Goal: Information Seeking & Learning: Compare options

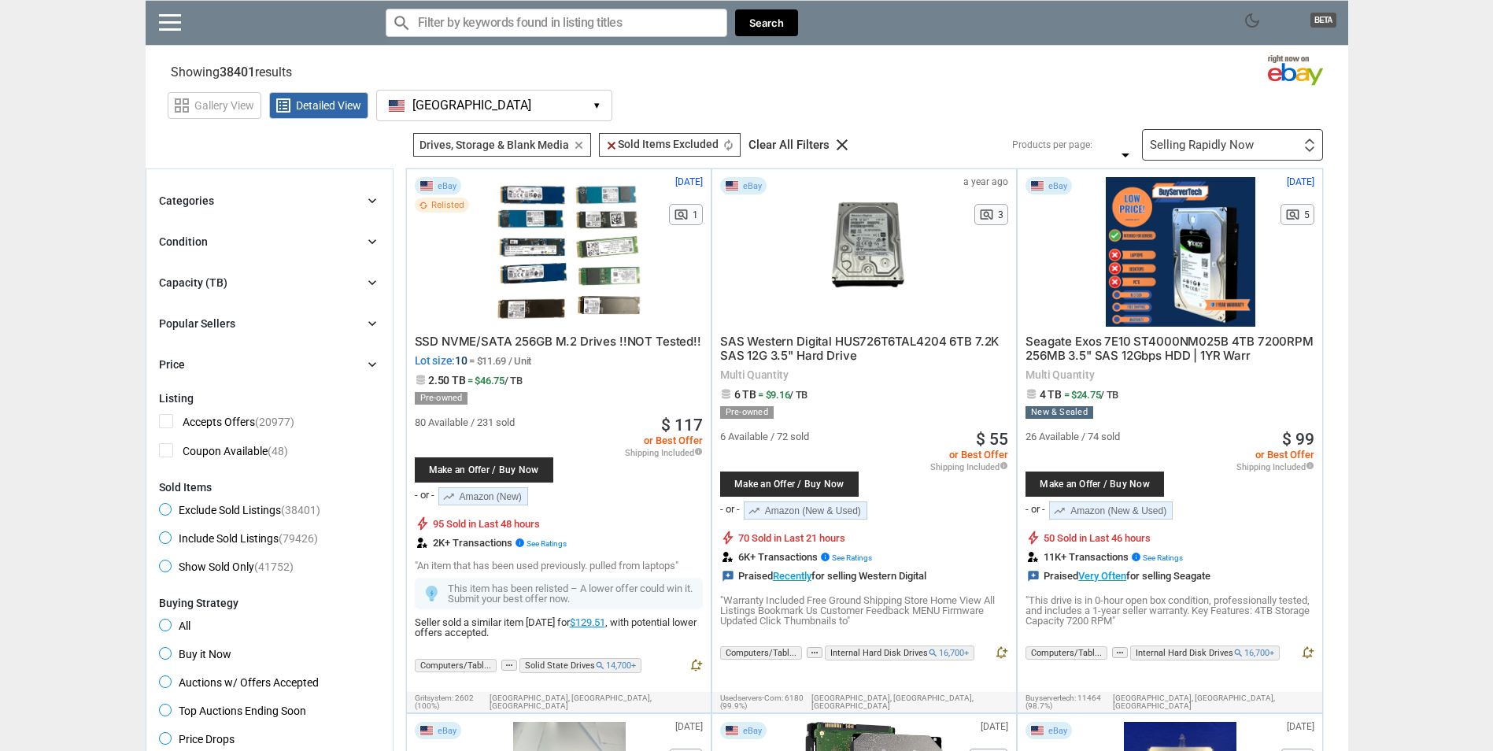
click at [524, 24] on input "Search for models" at bounding box center [557, 23] width 342 height 28
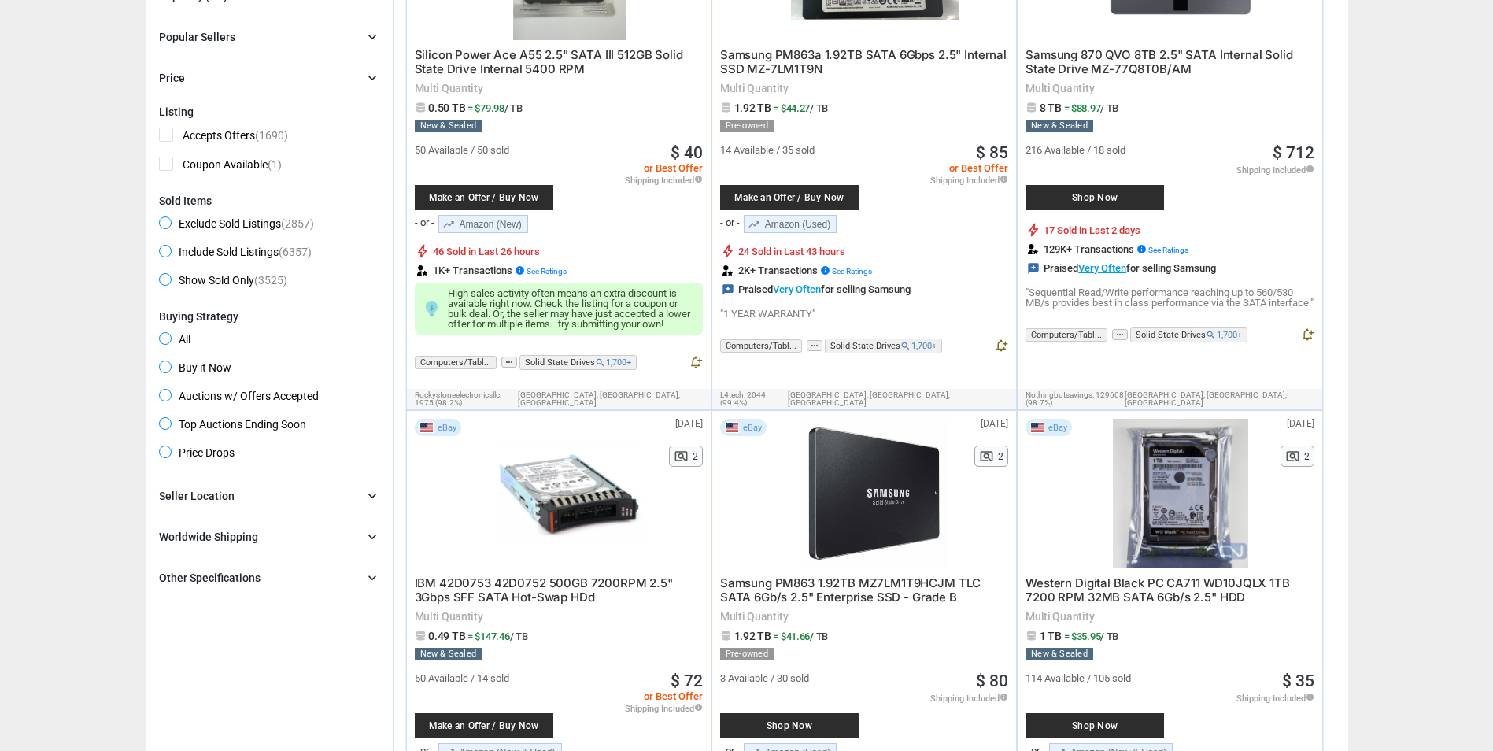
scroll to position [315, 0]
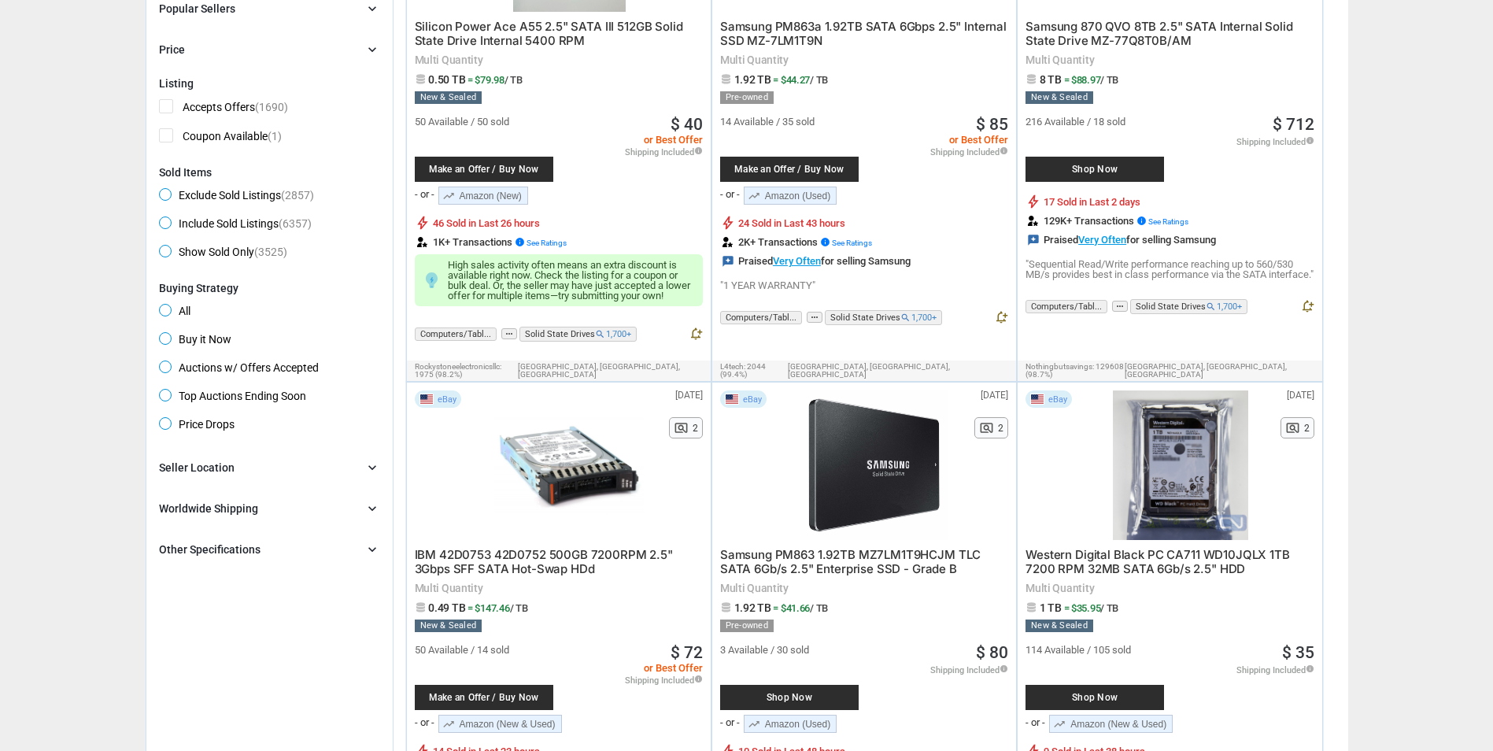
click at [1177, 551] on span "Western Digital Black PC CA711 WD10JQLX 1TB 7200 RPM 32MB SATA 6Gb/s 2.5" HDD" at bounding box center [1158, 561] width 265 height 29
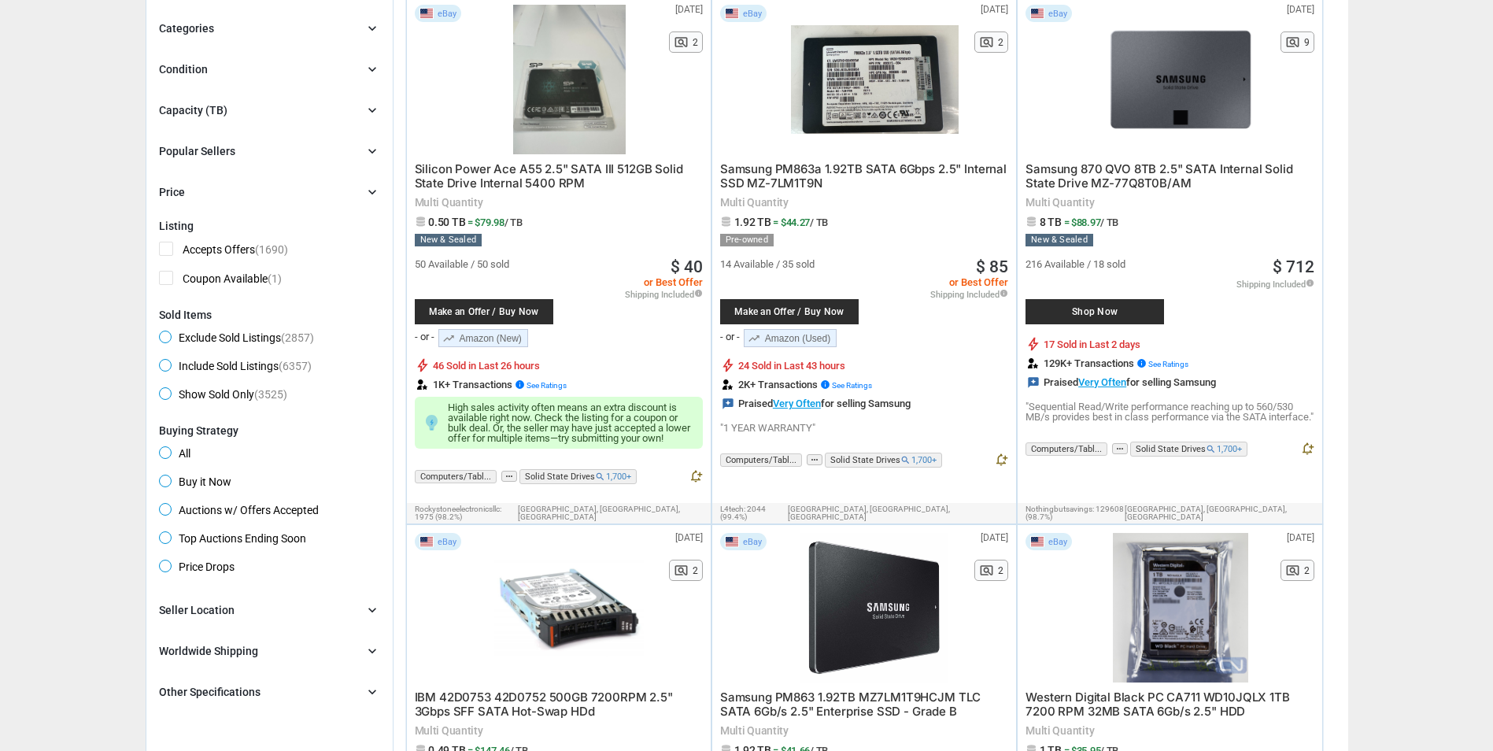
scroll to position [0, 0]
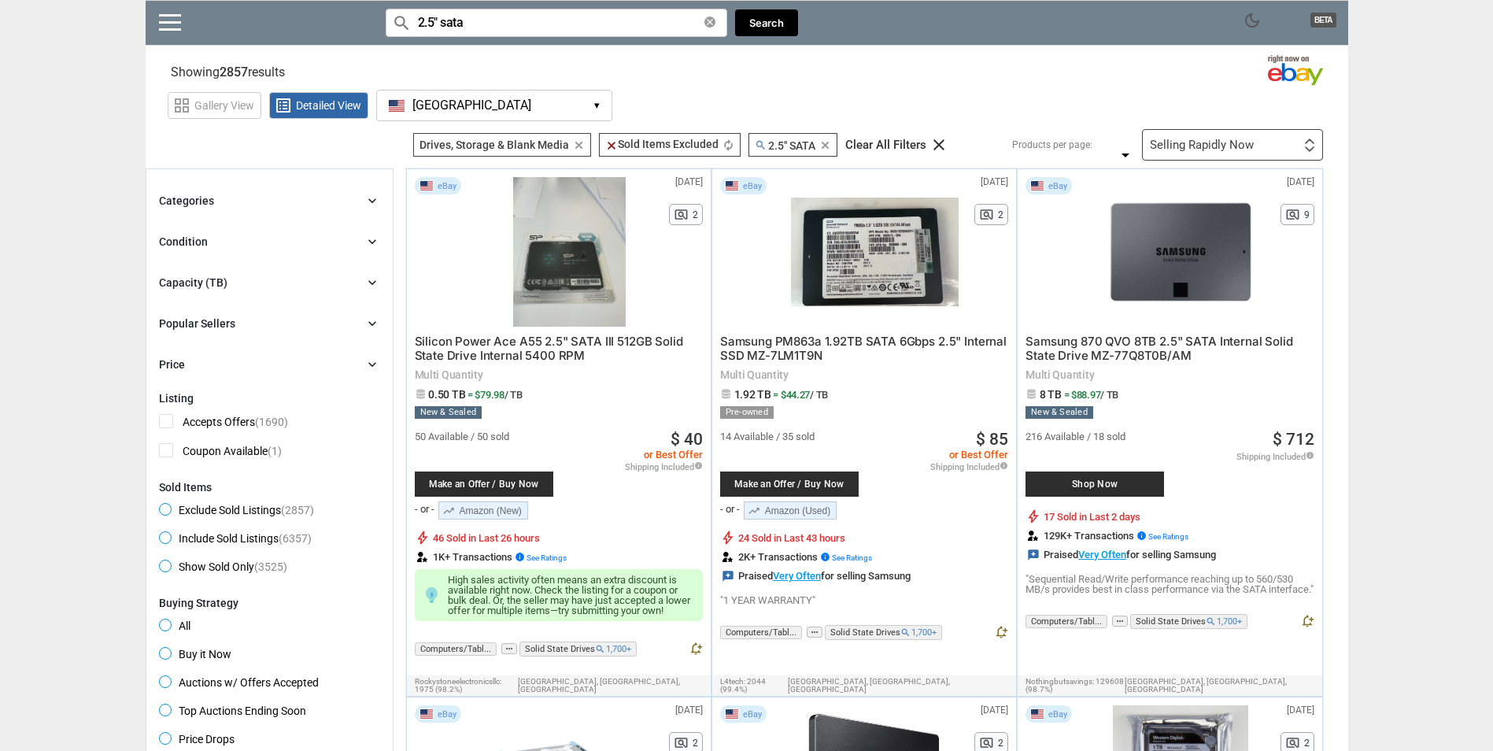
click at [580, 20] on input "2.5" sata" at bounding box center [557, 23] width 342 height 28
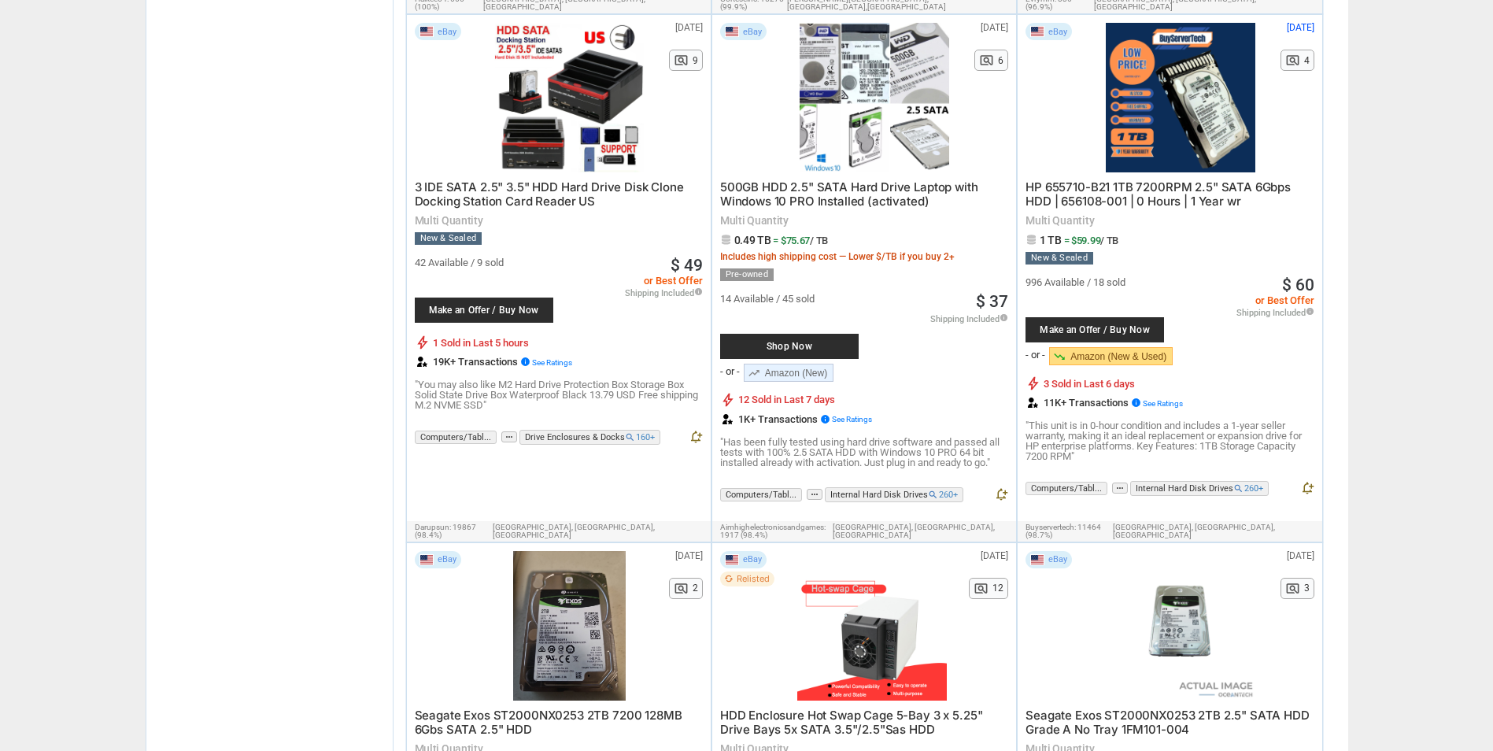
scroll to position [1338, 0]
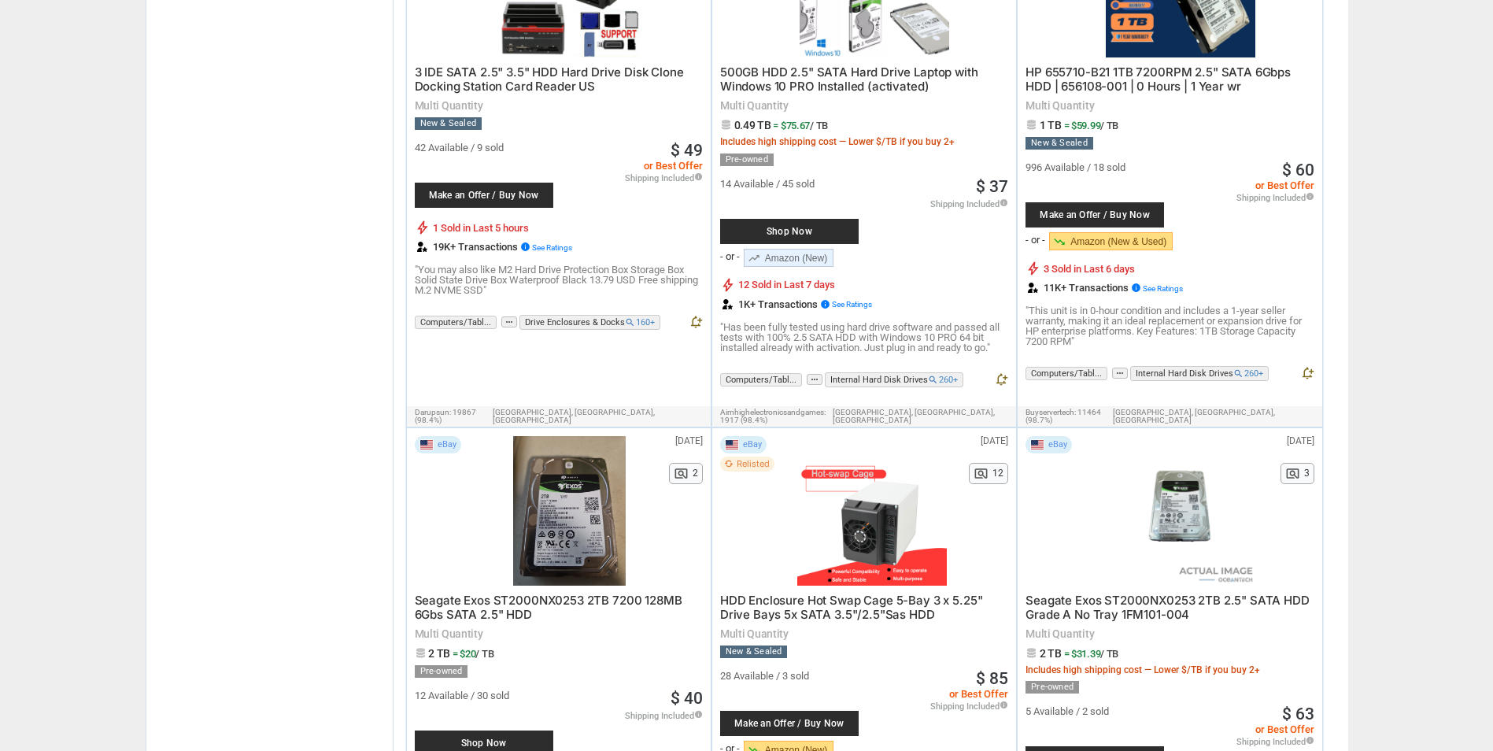
click at [486, 593] on span "Seagate Exos ST2000NX0253 2TB 7200 128MB 6Gbs SATA 2.5" HDD" at bounding box center [549, 607] width 268 height 29
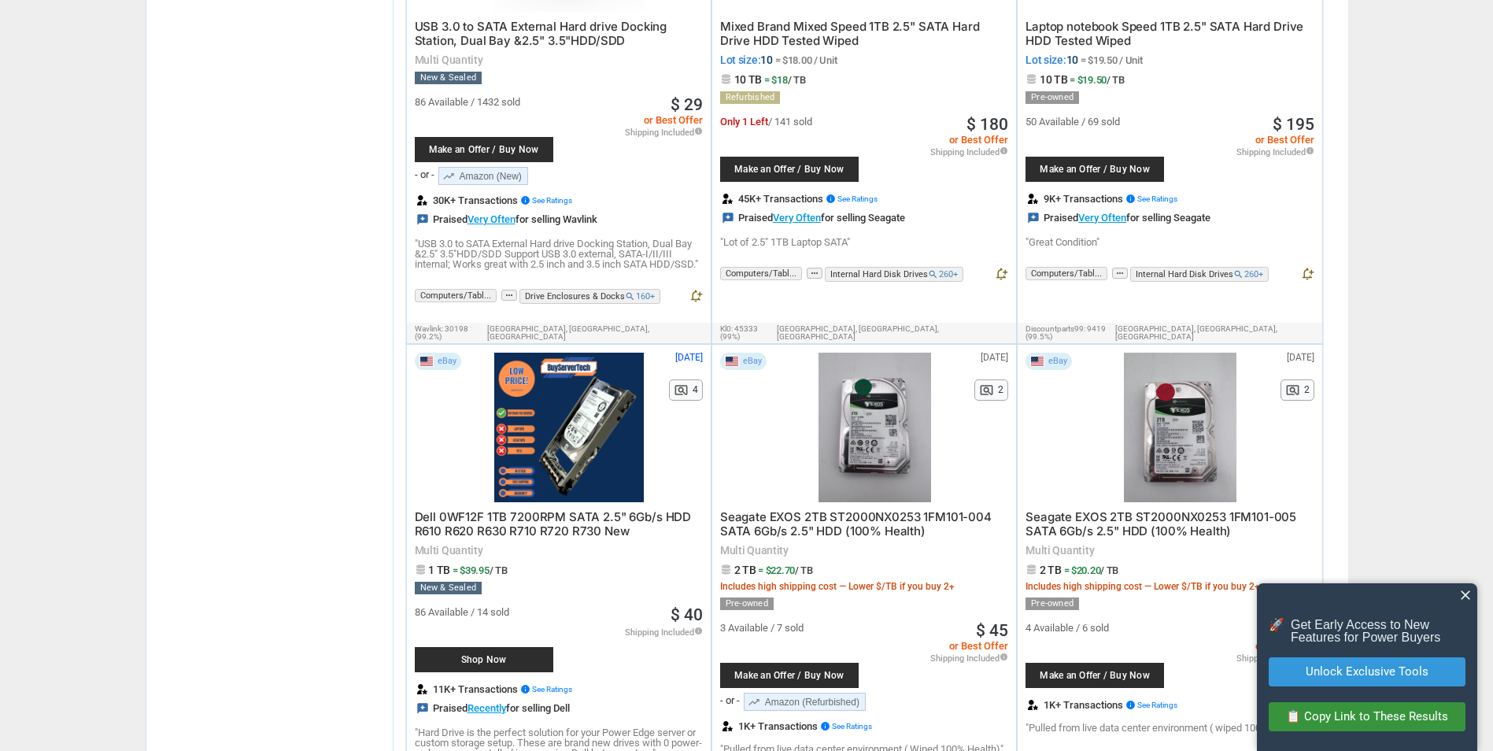
scroll to position [3543, 0]
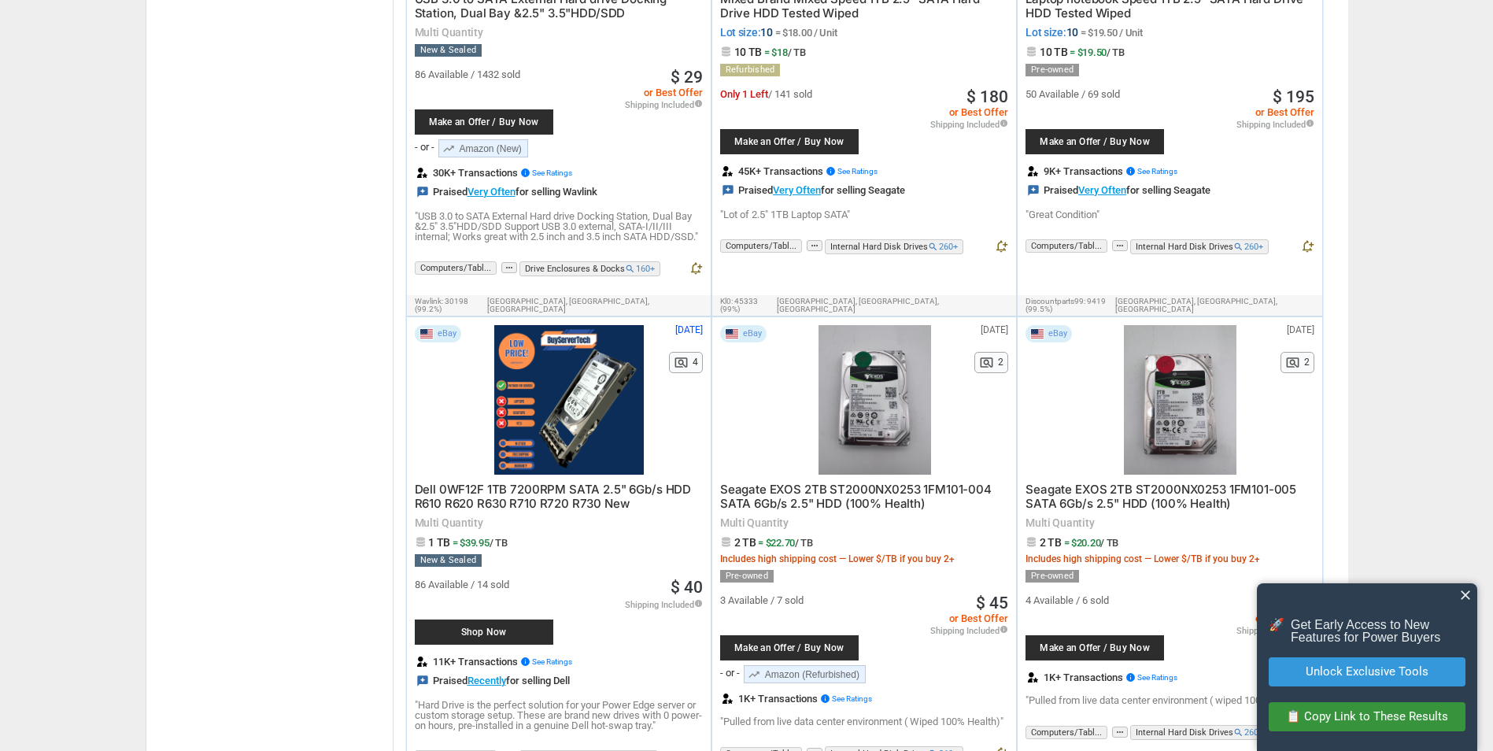
click at [809, 482] on span "Seagate EXOS 2TB ST2000NX0253 1FM101-004 SATA 6Gb/s 2.5" HDD (100% Health)" at bounding box center [856, 496] width 272 height 29
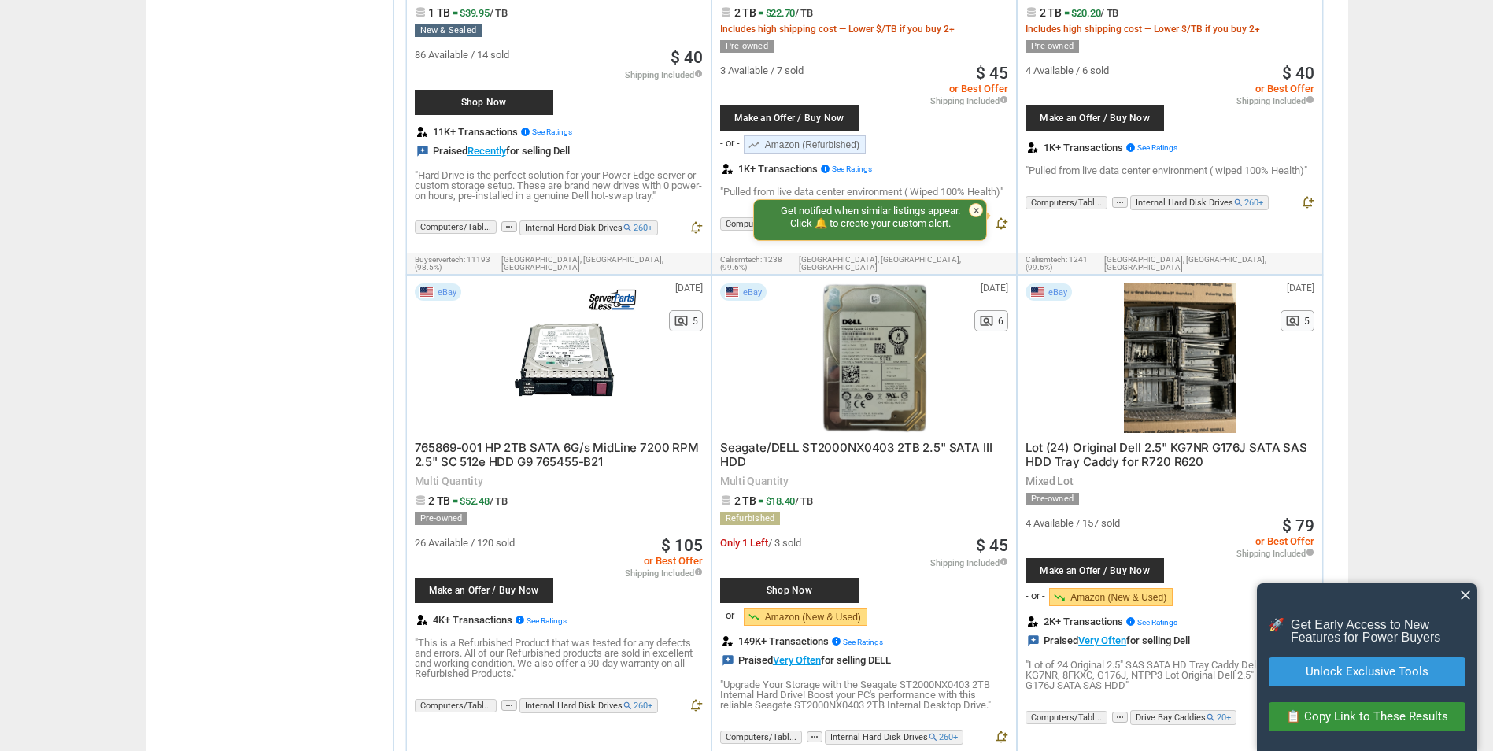
scroll to position [4172, 0]
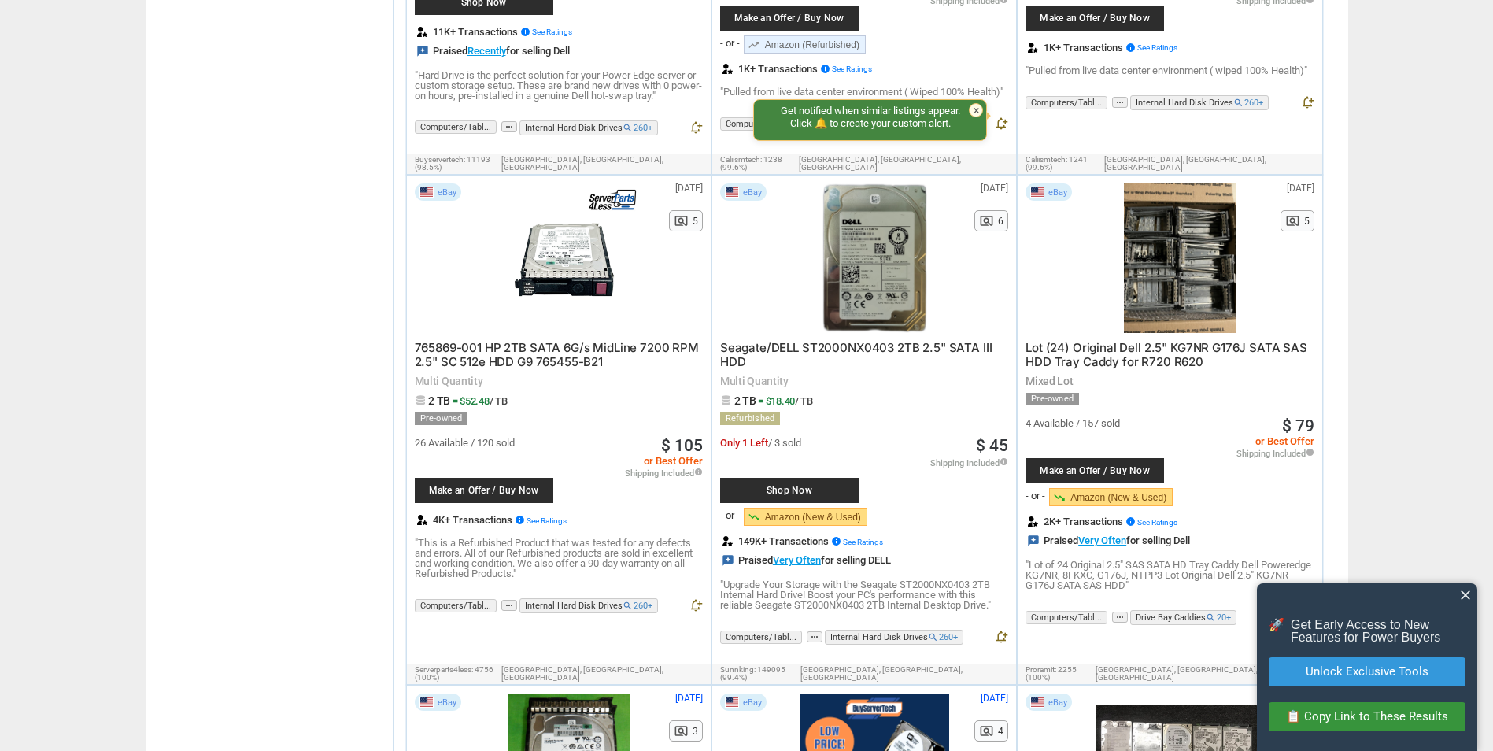
click at [879, 340] on span "Seagate/DELL ST2000NX0403 2TB 2.5" SATA III HDD" at bounding box center [856, 354] width 272 height 29
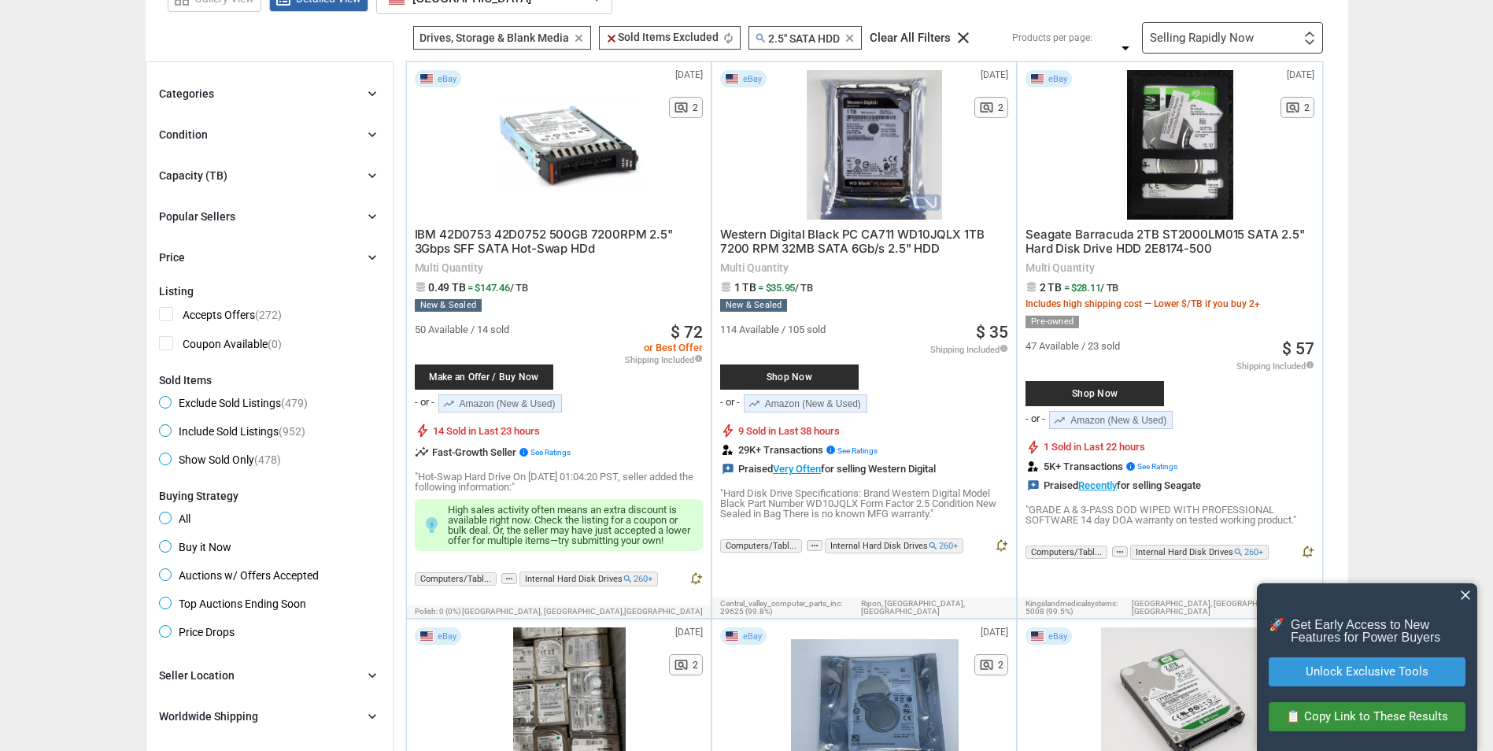
scroll to position [79, 0]
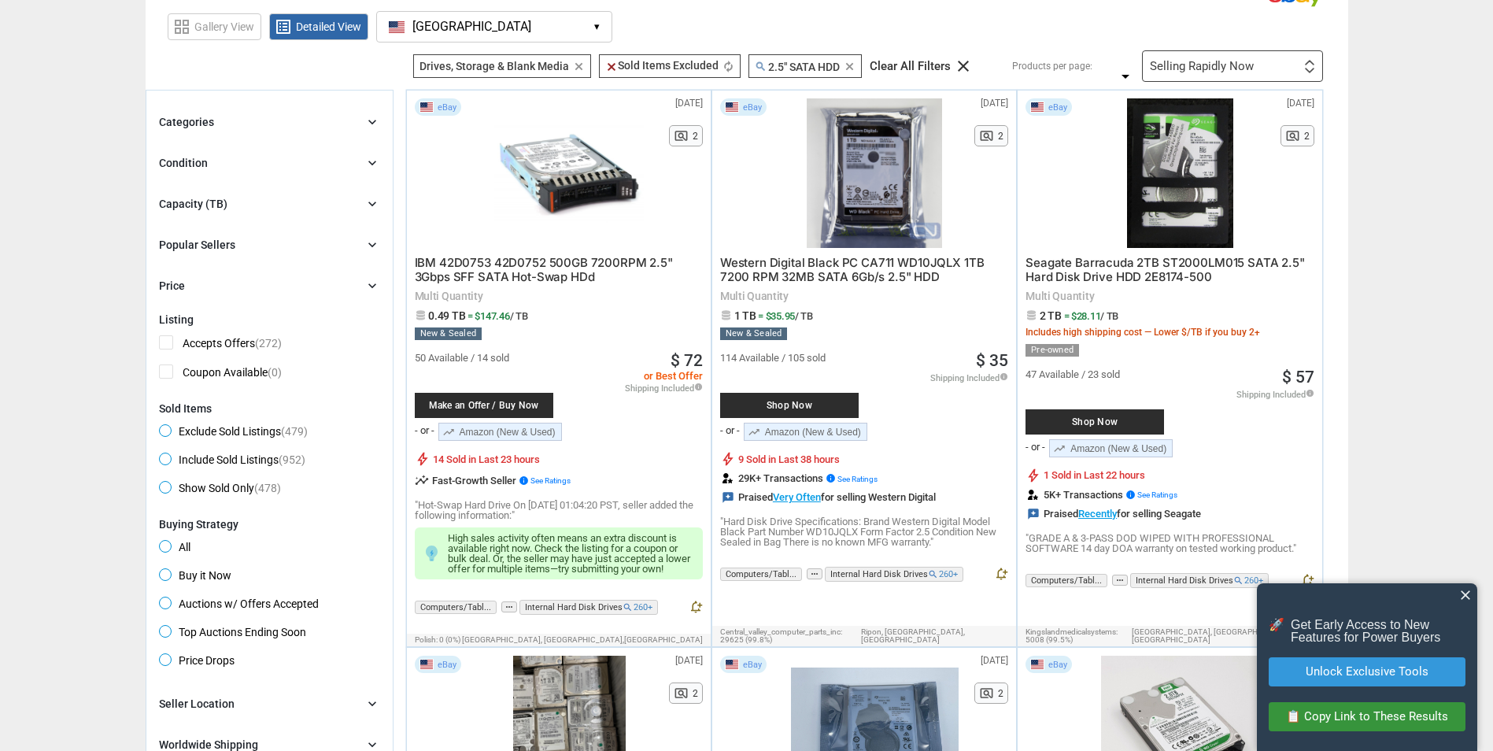
click at [300, 121] on div "Categories chevron_right" at bounding box center [269, 122] width 221 height 19
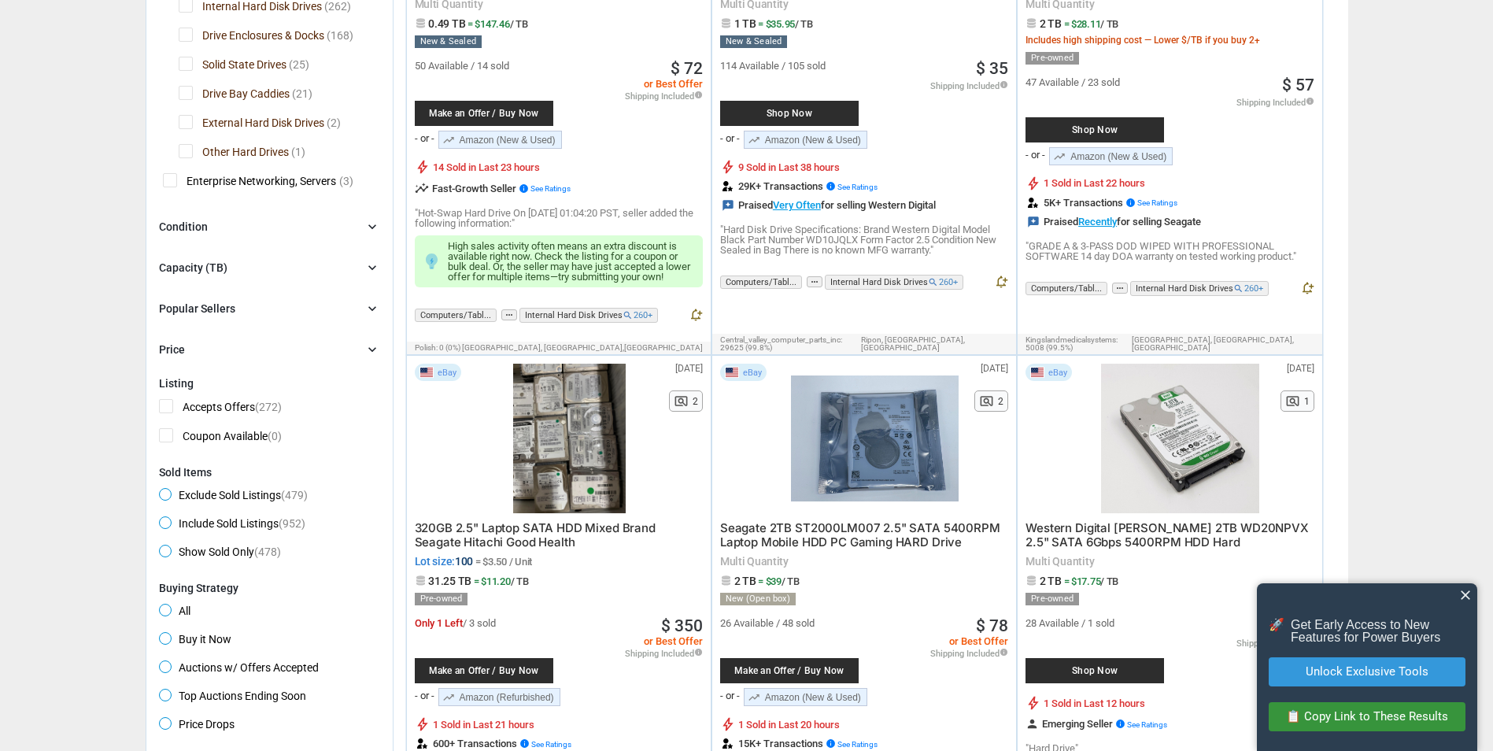
scroll to position [394, 0]
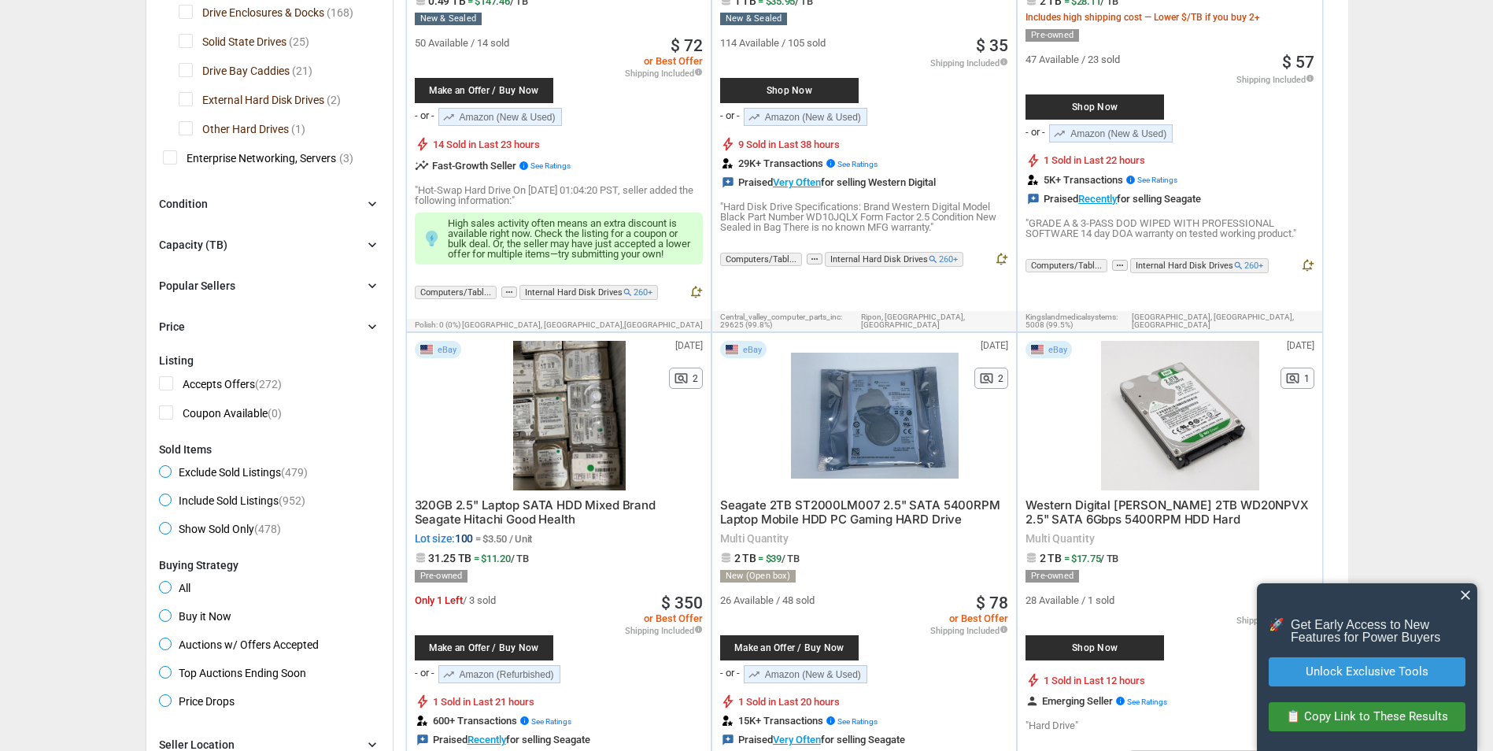
click at [262, 209] on div "Condition chevron_right" at bounding box center [269, 203] width 221 height 19
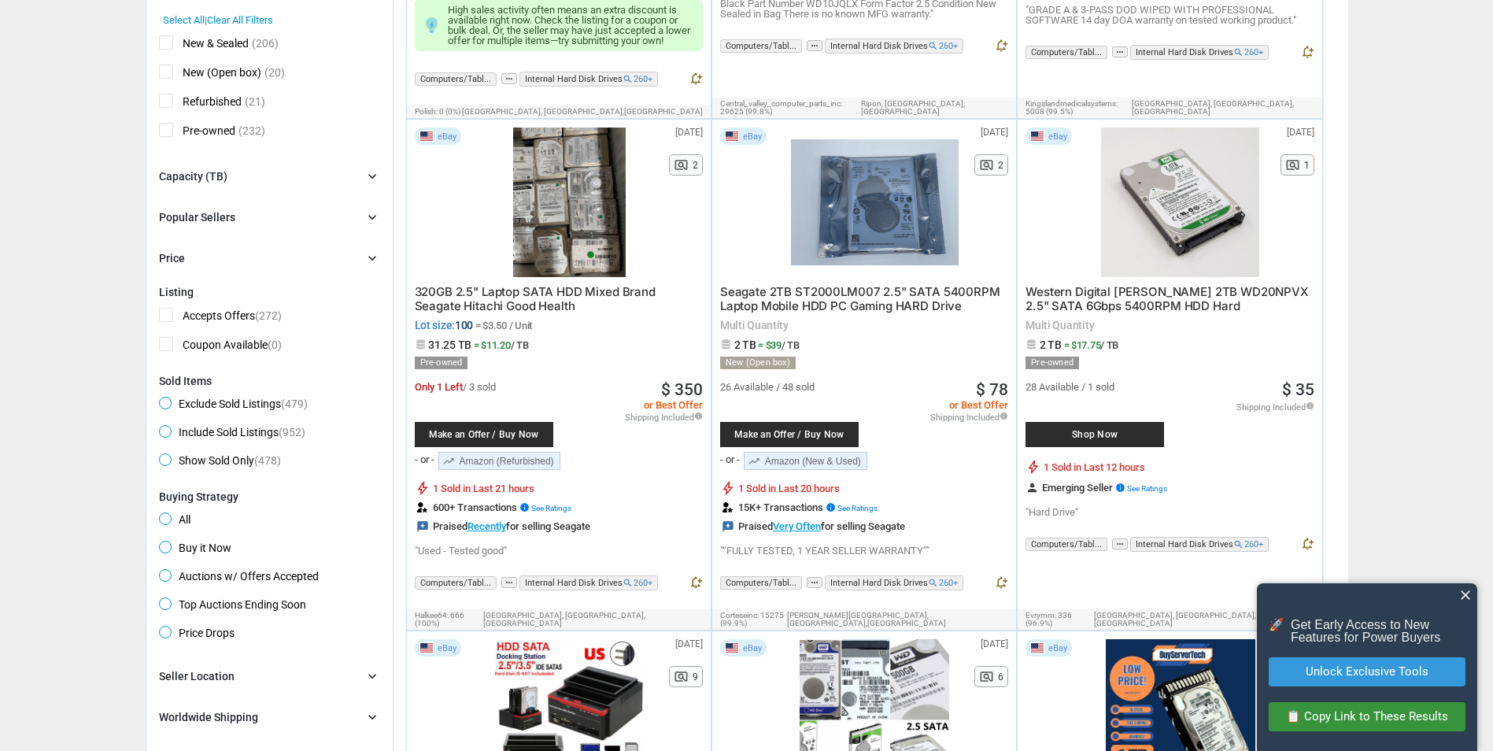
scroll to position [630, 0]
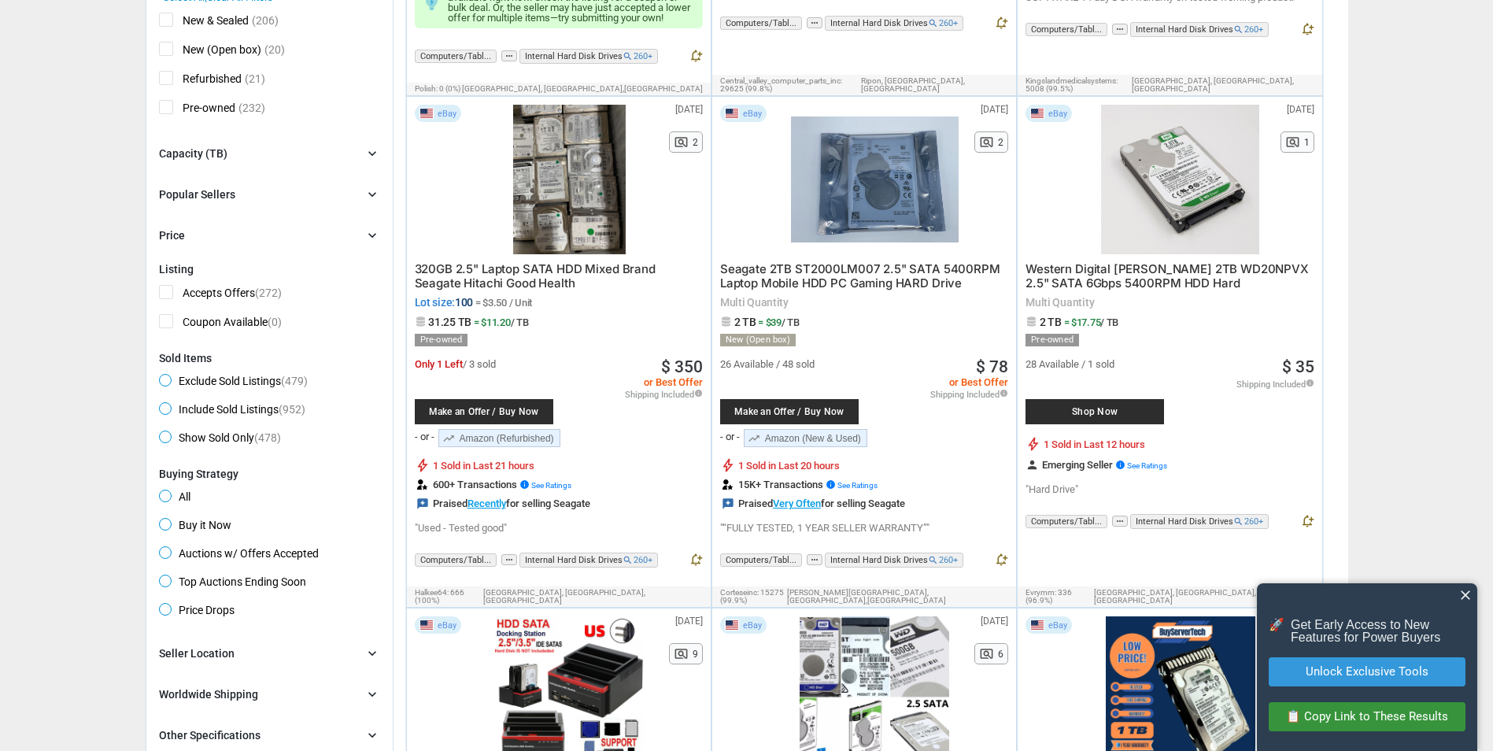
click at [279, 156] on div "Capacity (TB) chevron_right" at bounding box center [269, 153] width 221 height 19
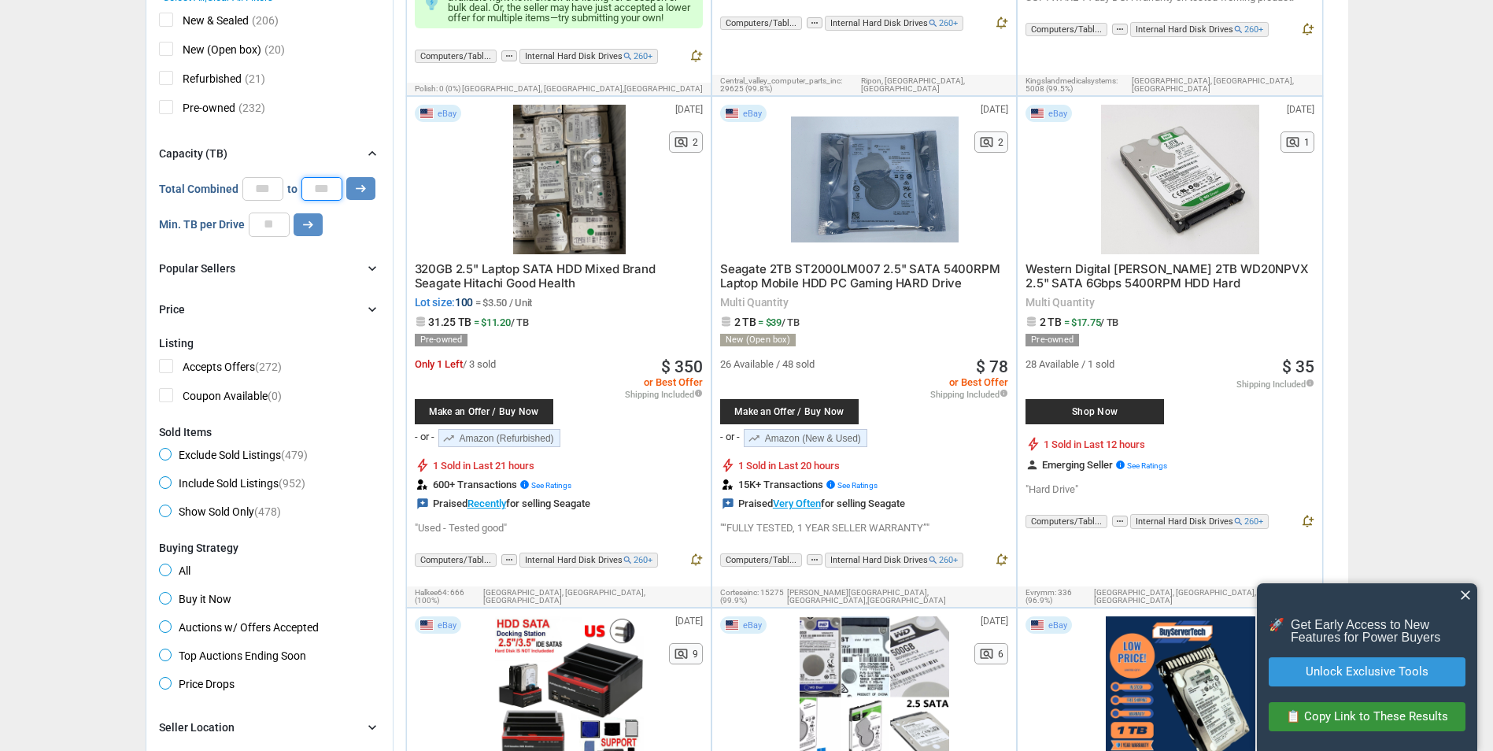
click at [309, 189] on input "*" at bounding box center [322, 189] width 41 height 24
click at [281, 268] on div "Popular Sellers chevron_right" at bounding box center [269, 268] width 221 height 19
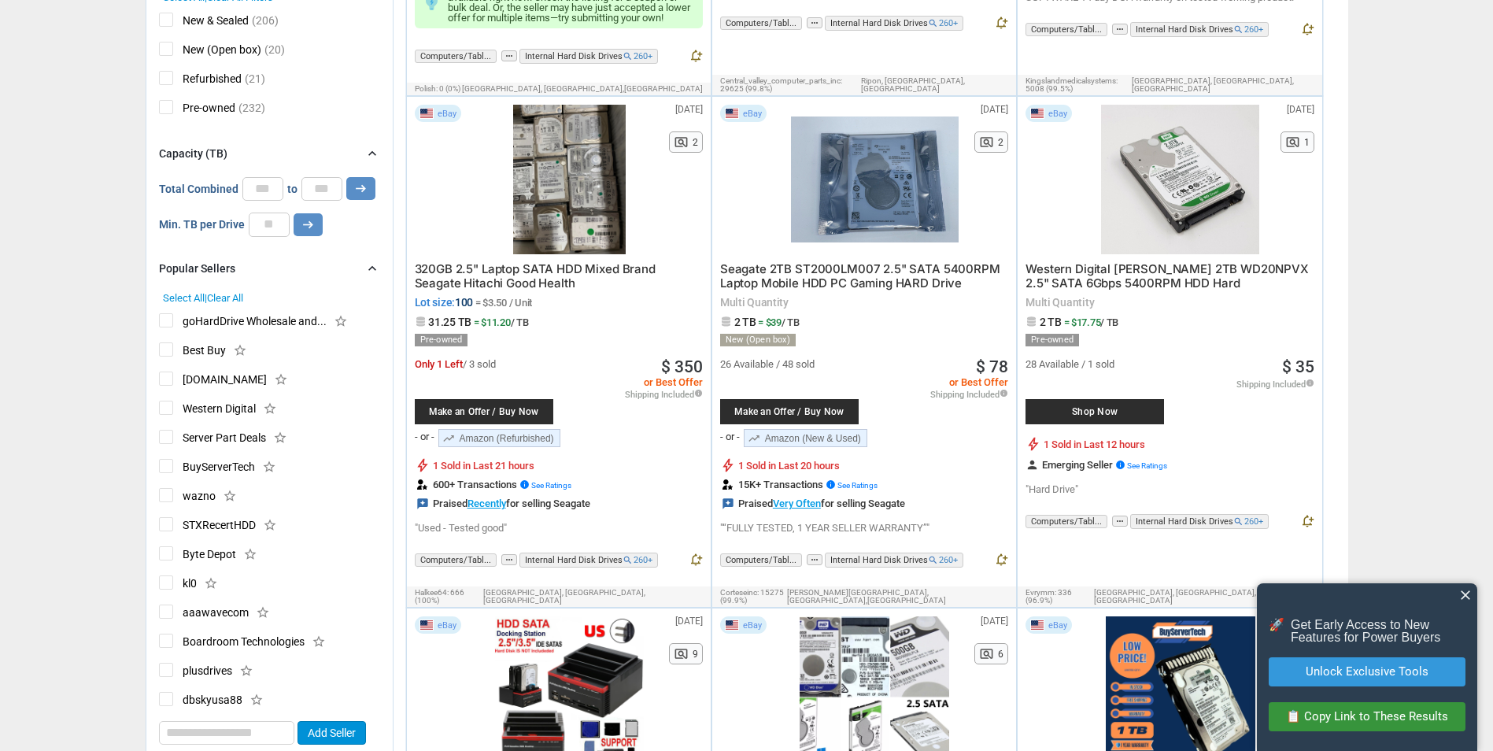
click at [281, 268] on div "Popular Sellers chevron_right" at bounding box center [269, 268] width 221 height 19
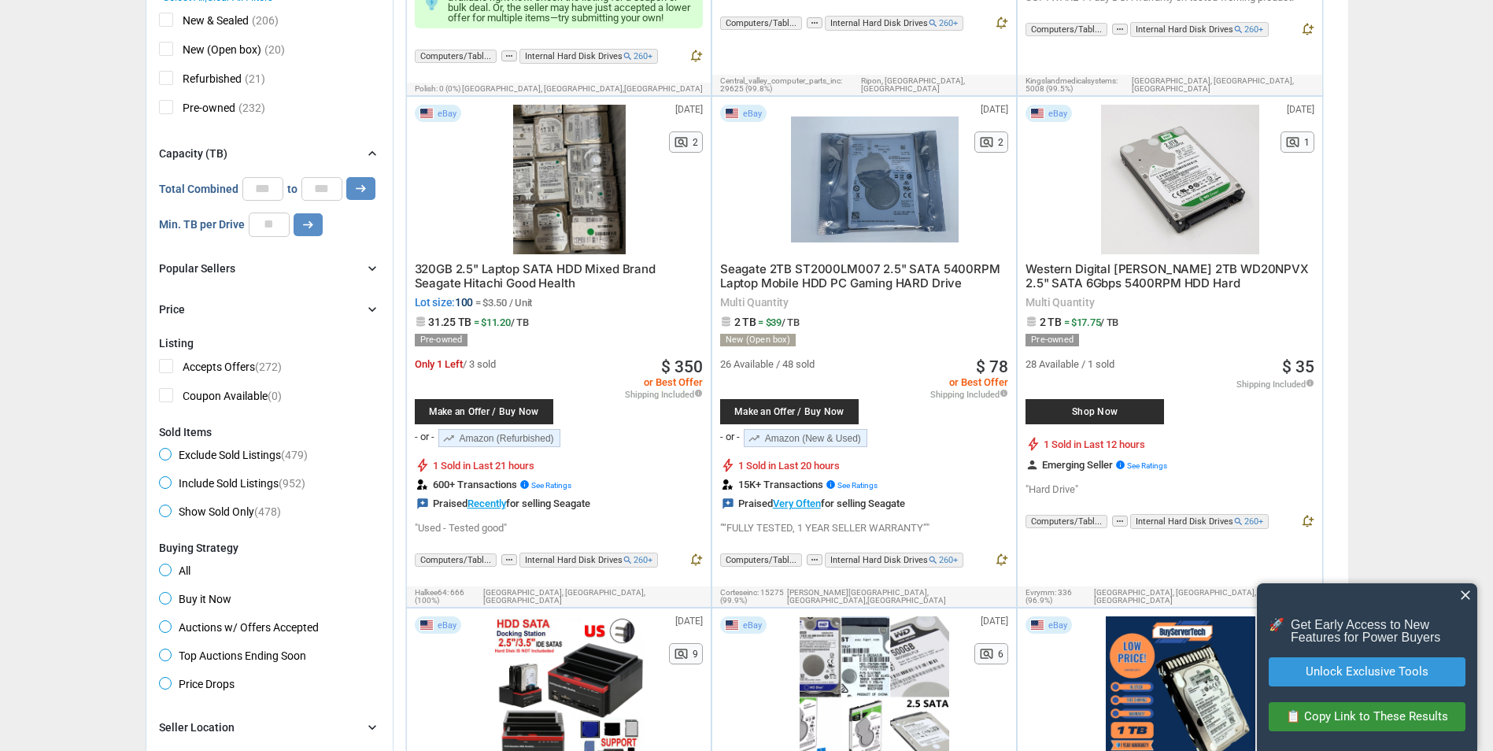
click at [281, 268] on div "Popular Sellers chevron_right" at bounding box center [269, 268] width 221 height 19
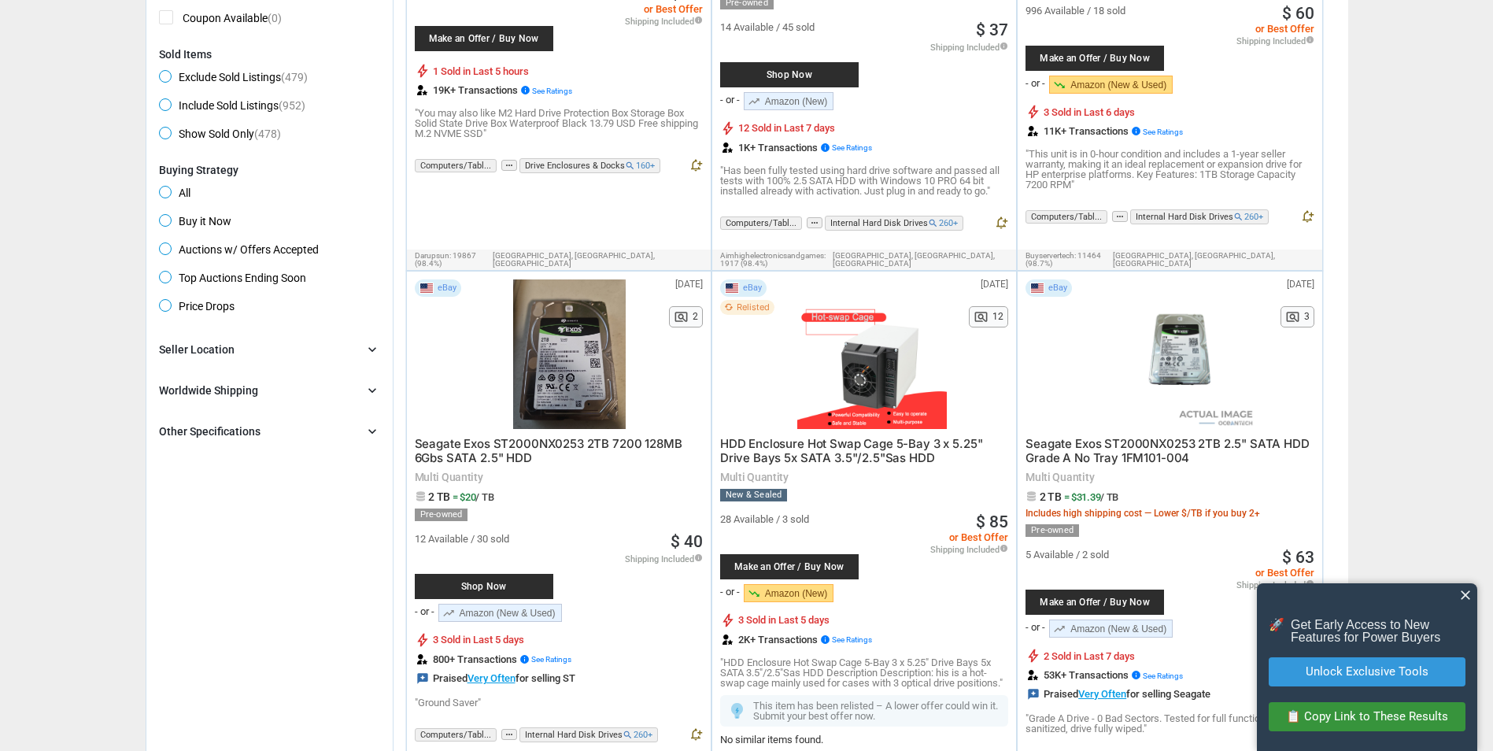
scroll to position [1496, 0]
click at [328, 425] on div "Other Specifications chevron_right" at bounding box center [269, 430] width 221 height 19
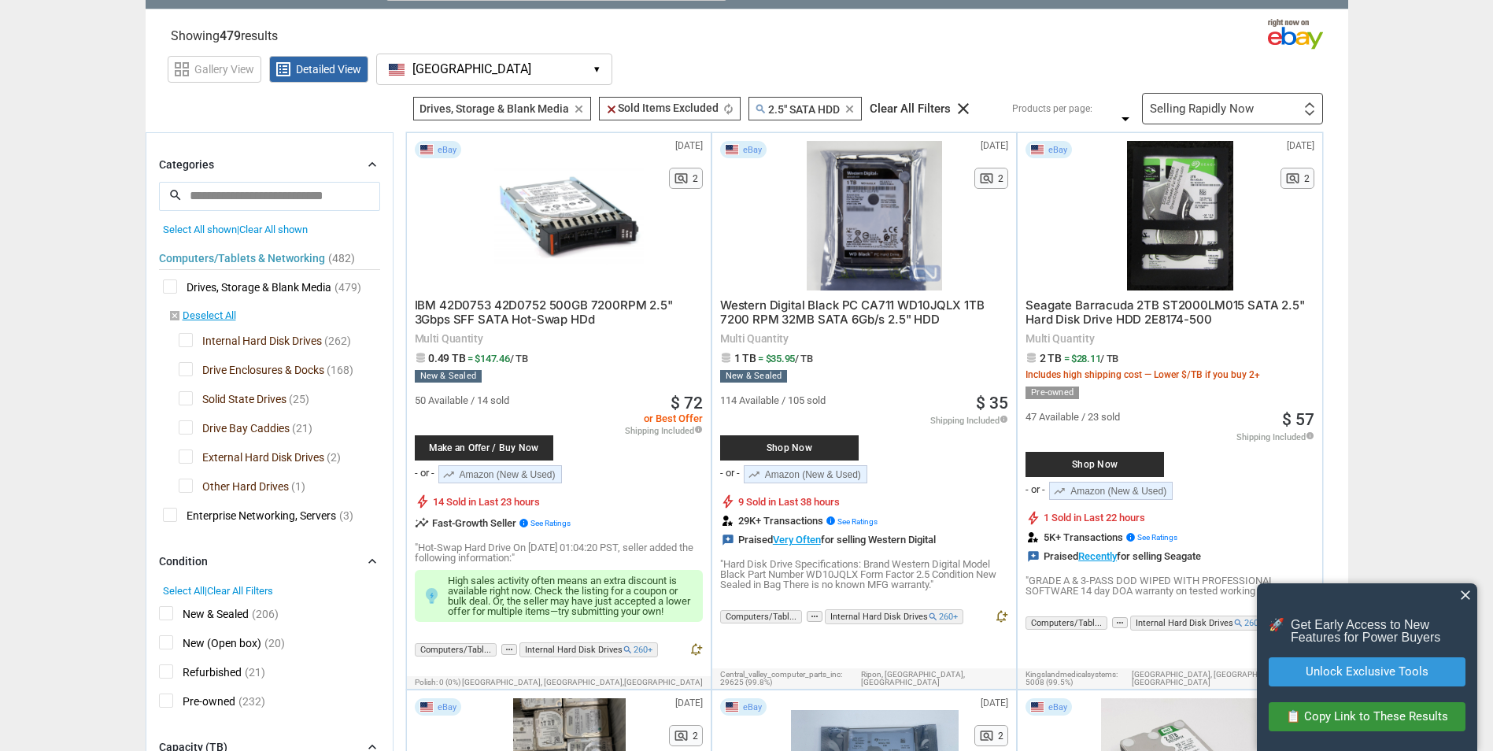
scroll to position [0, 0]
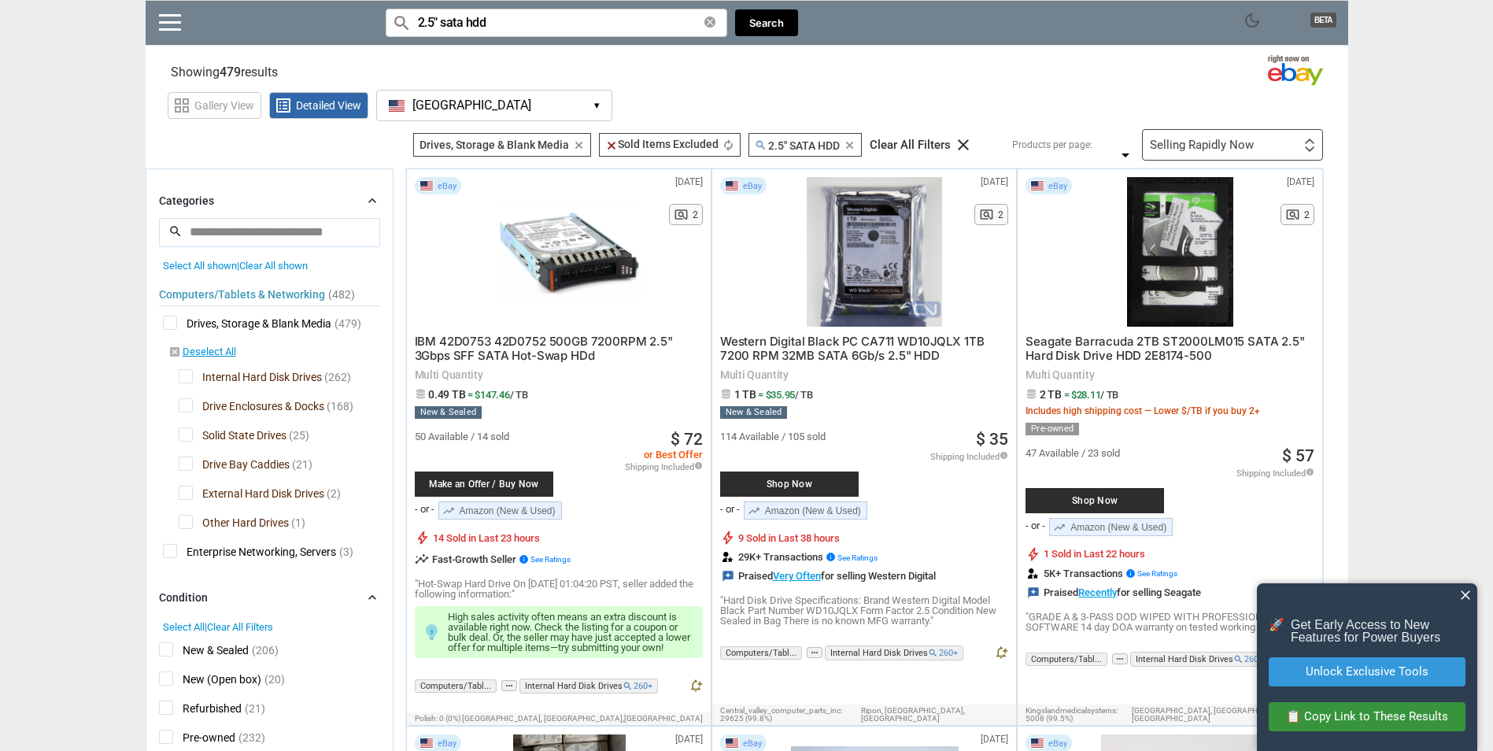
click at [516, 29] on input "2.5" sata hdd" at bounding box center [557, 23] width 342 height 28
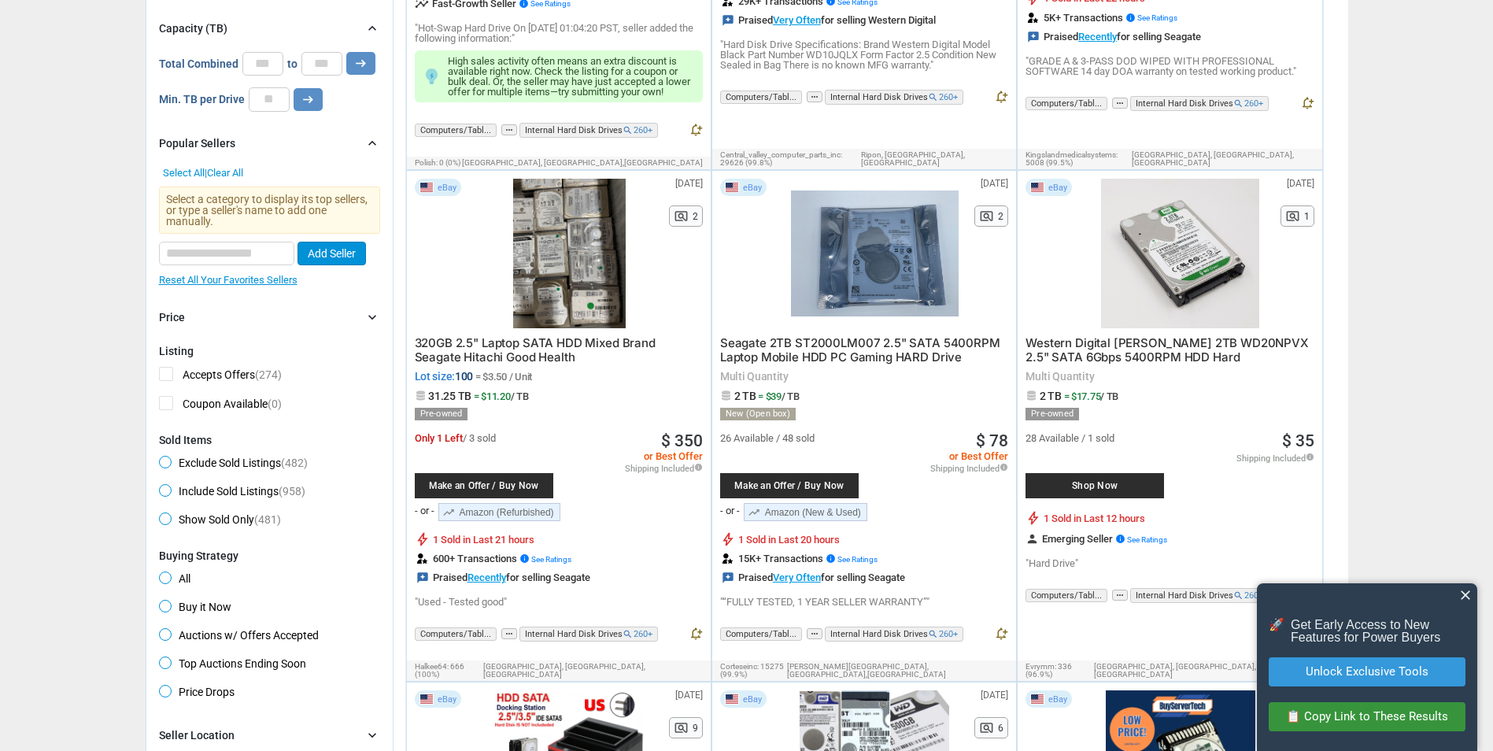
scroll to position [551, 0]
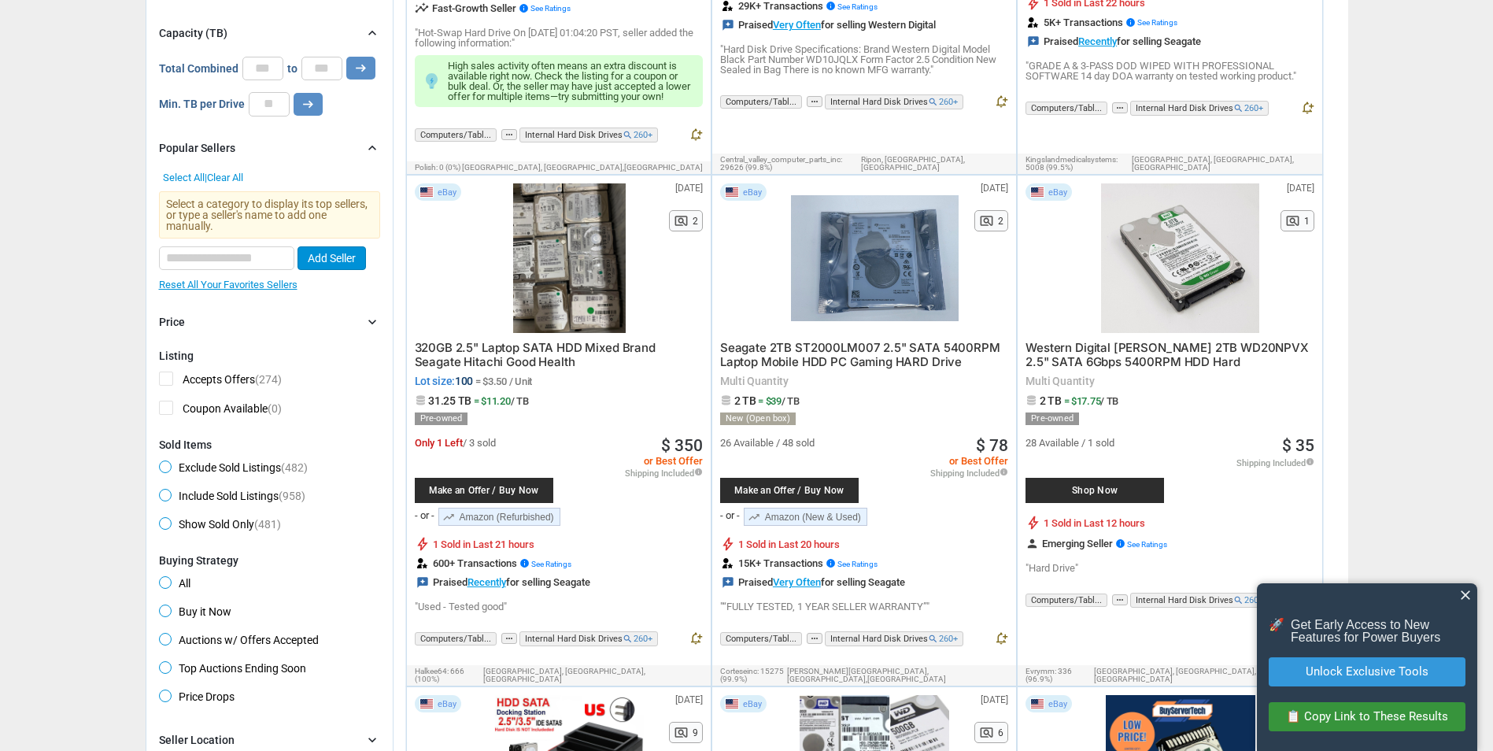
click at [857, 356] on span "Seagate 2TB ST2000LM007 2.5" SATA 5400RPM Laptop Mobile HDD PC Gaming HARD Drive" at bounding box center [860, 354] width 280 height 29
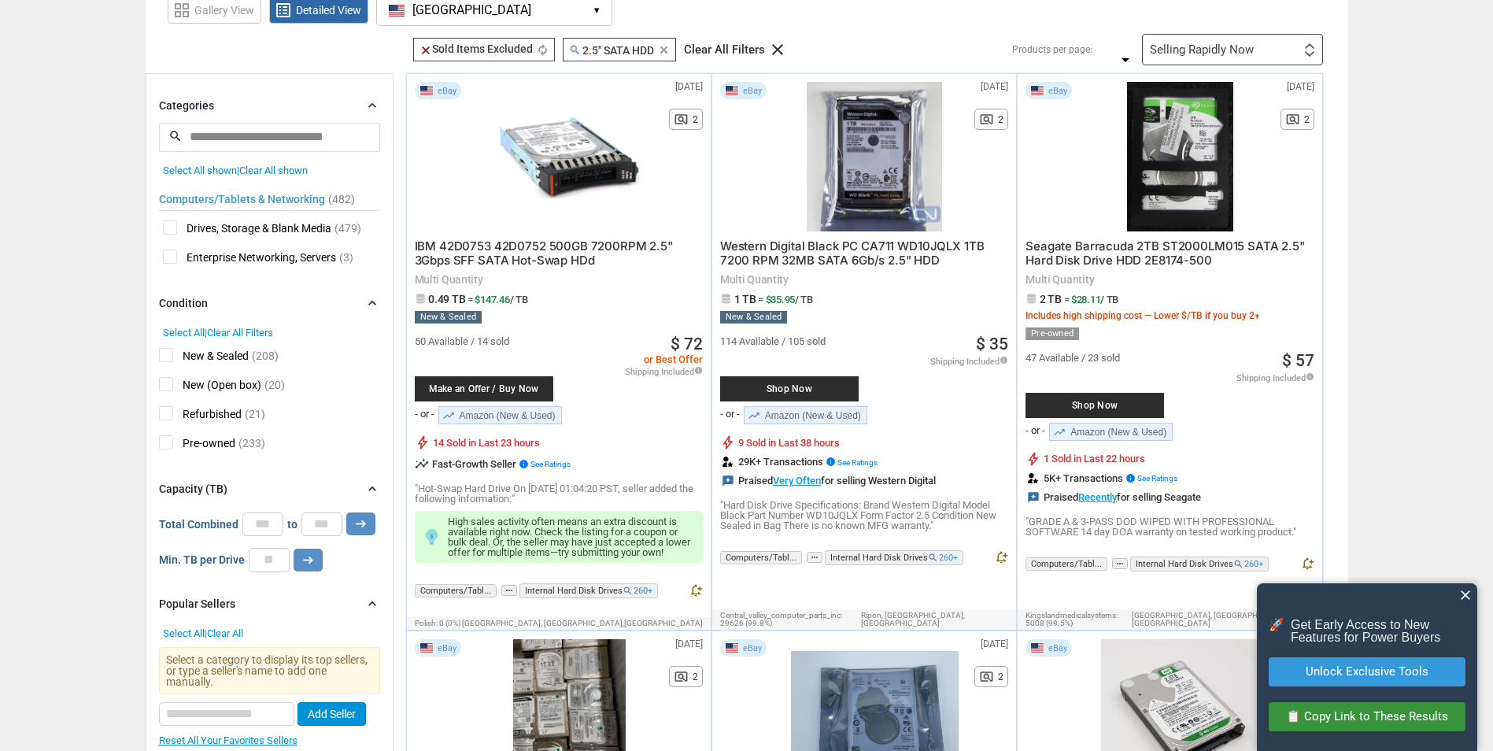
scroll to position [0, 0]
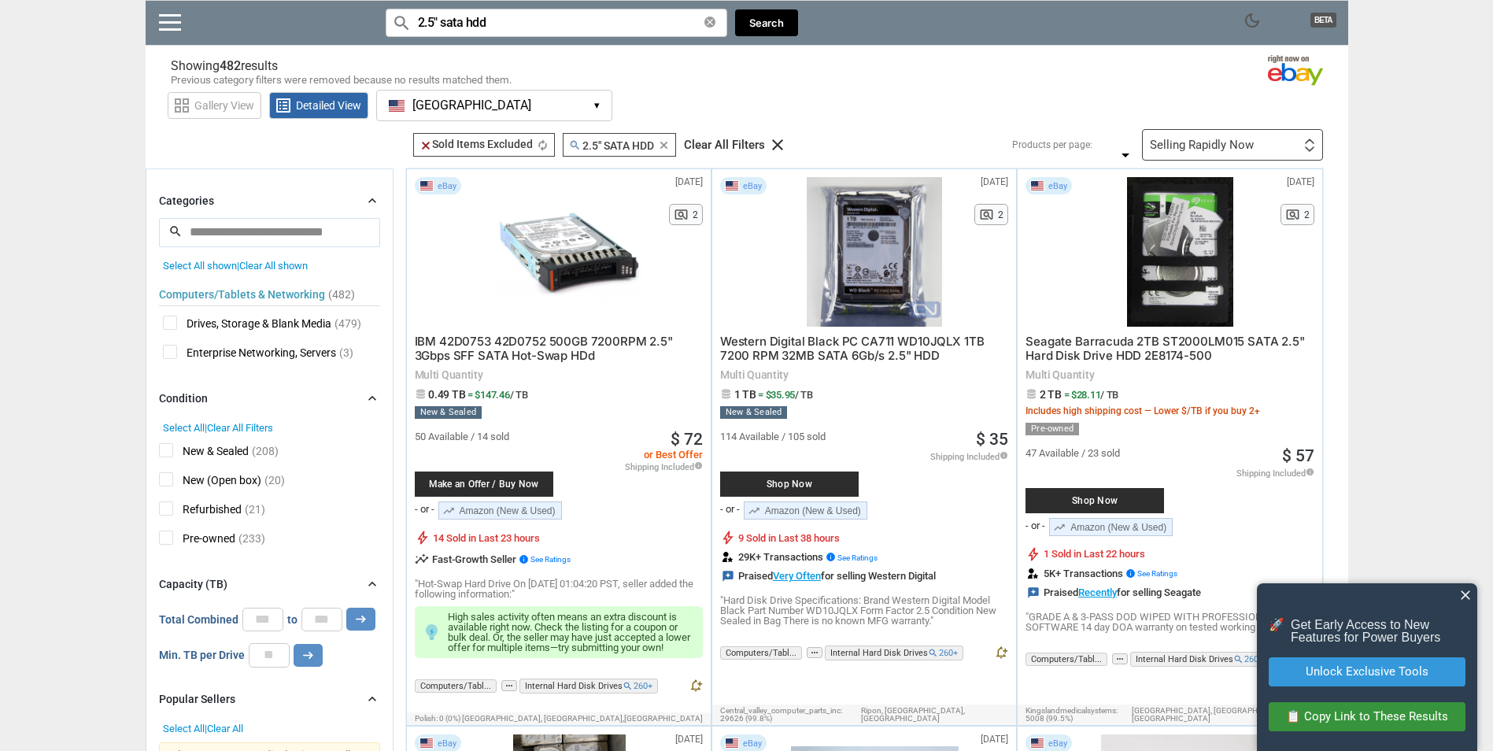
click at [541, 22] on input "2.5" sata hdd" at bounding box center [557, 23] width 342 height 28
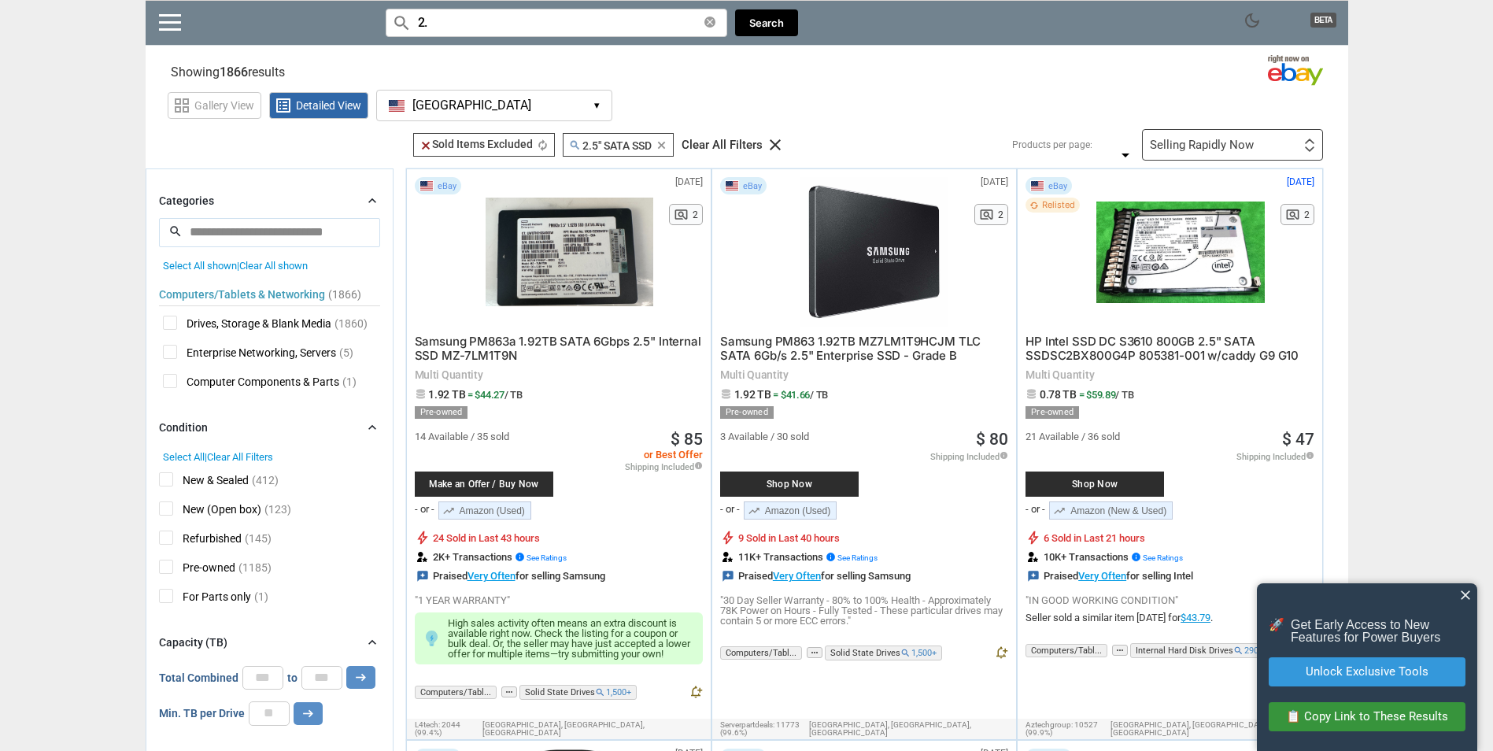
type input "2"
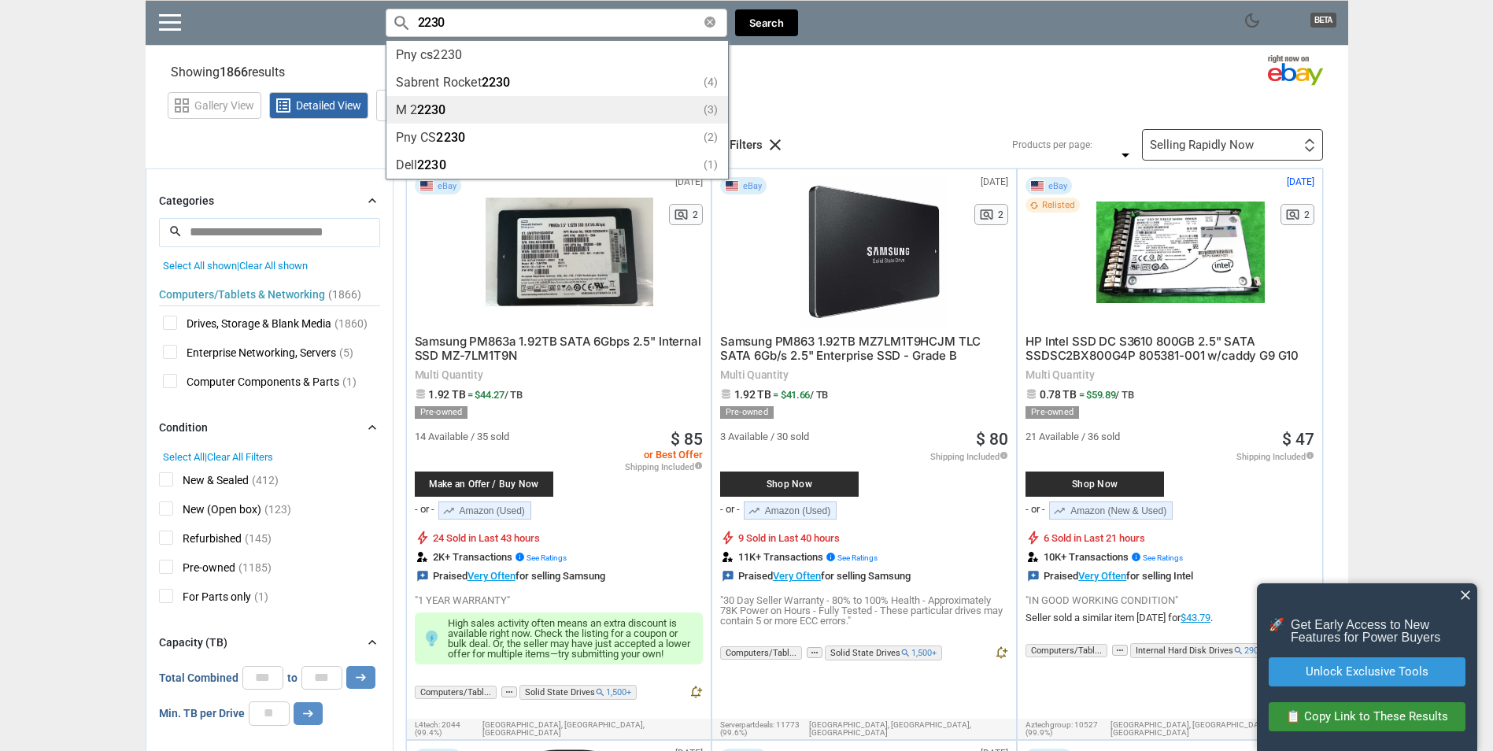
click at [414, 114] on div "M 2 2230 (3)" at bounding box center [557, 110] width 323 height 12
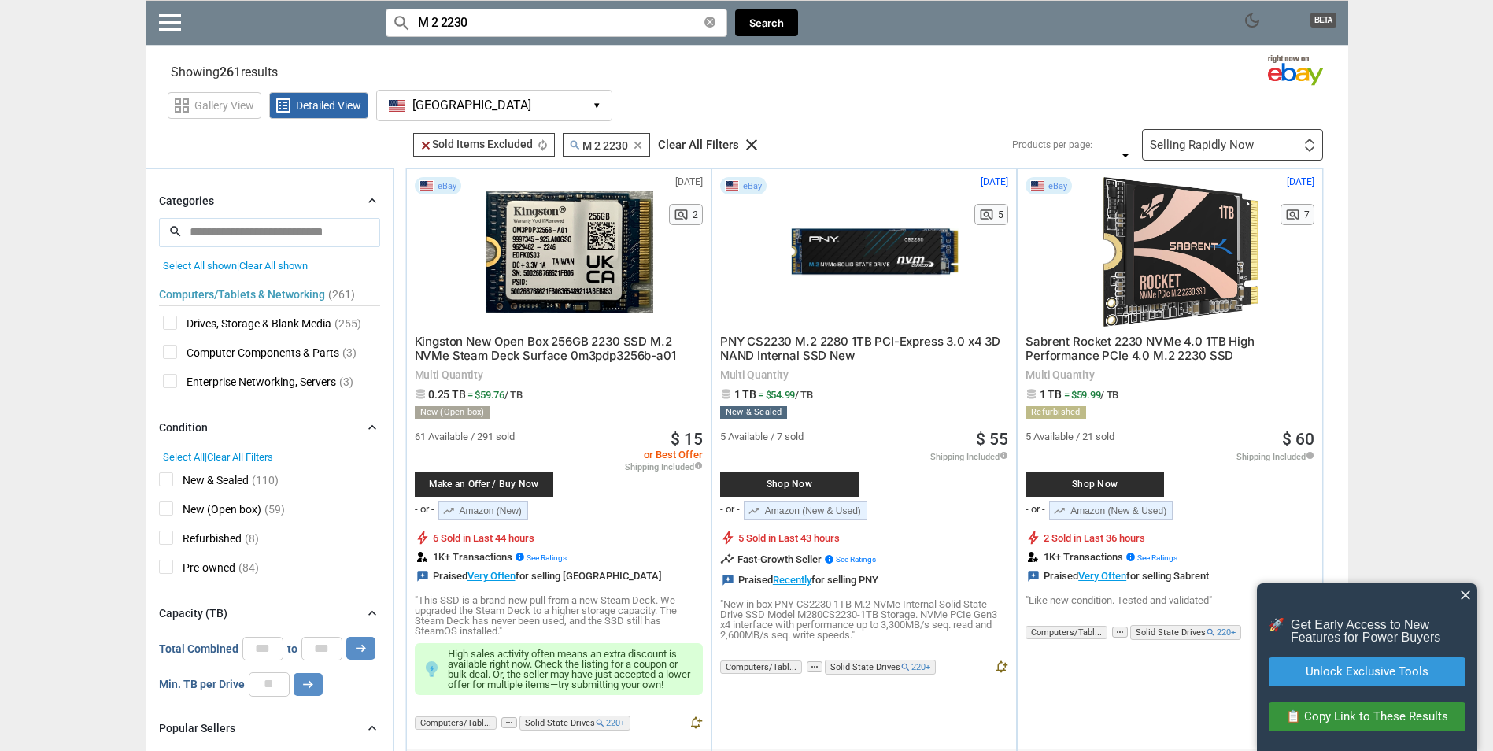
click at [490, 22] on input "M 2 2230" at bounding box center [557, 23] width 342 height 28
click at [486, 20] on input "M 2 2230" at bounding box center [557, 23] width 342 height 28
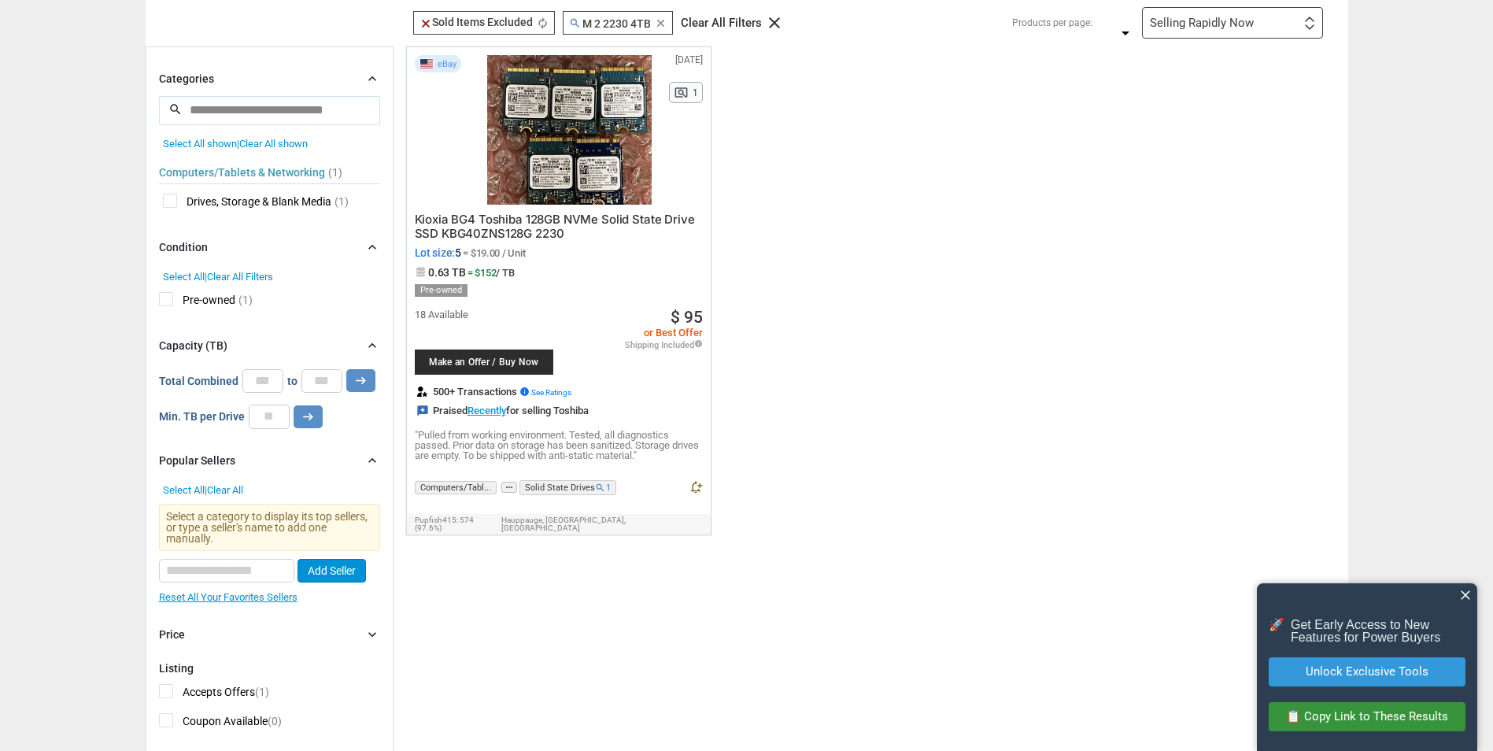
scroll to position [79, 0]
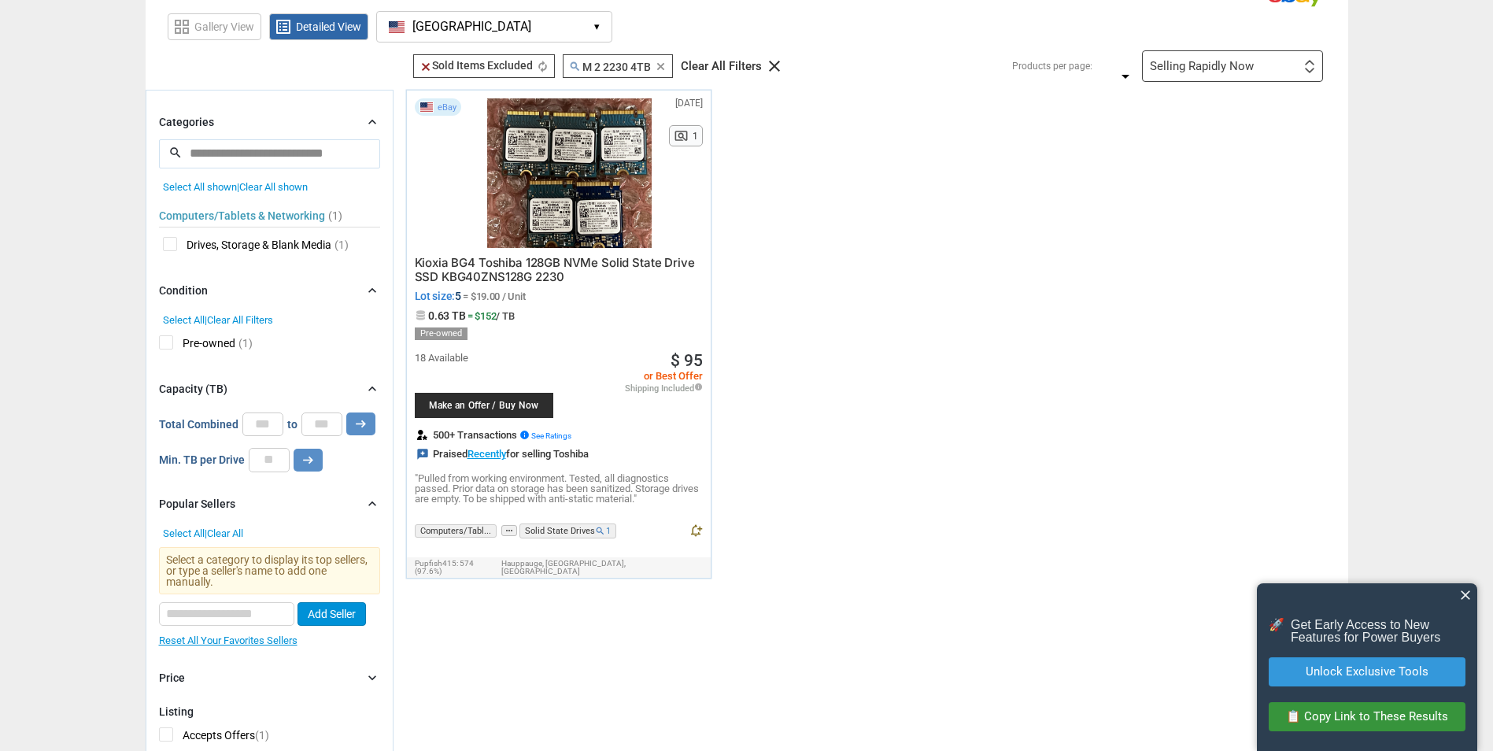
type input "M 2 2230 4tb"
click at [657, 64] on icon "clear" at bounding box center [661, 67] width 12 height 12
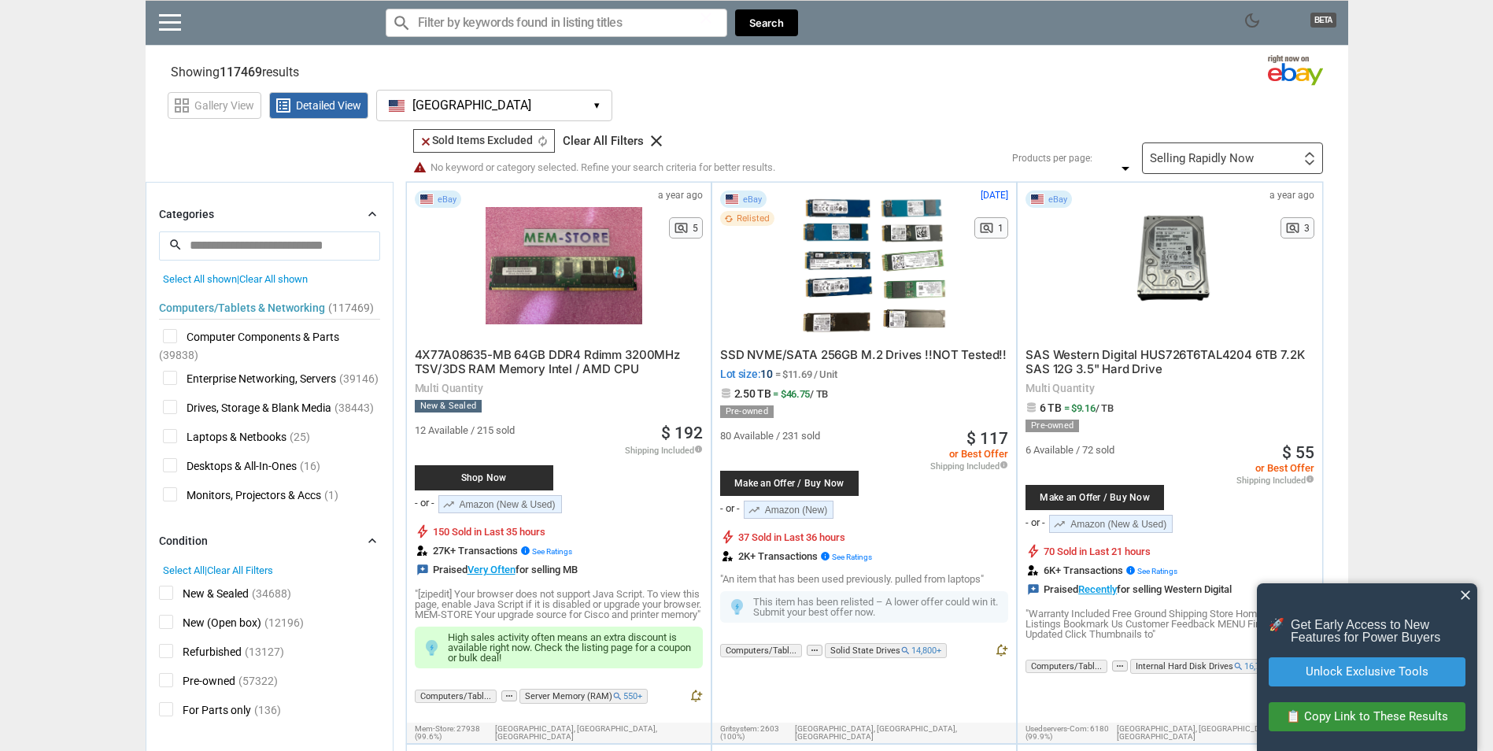
click at [509, 35] on input "Search for models" at bounding box center [557, 23] width 342 height 28
click at [502, 31] on input "Search for models" at bounding box center [557, 23] width 342 height 28
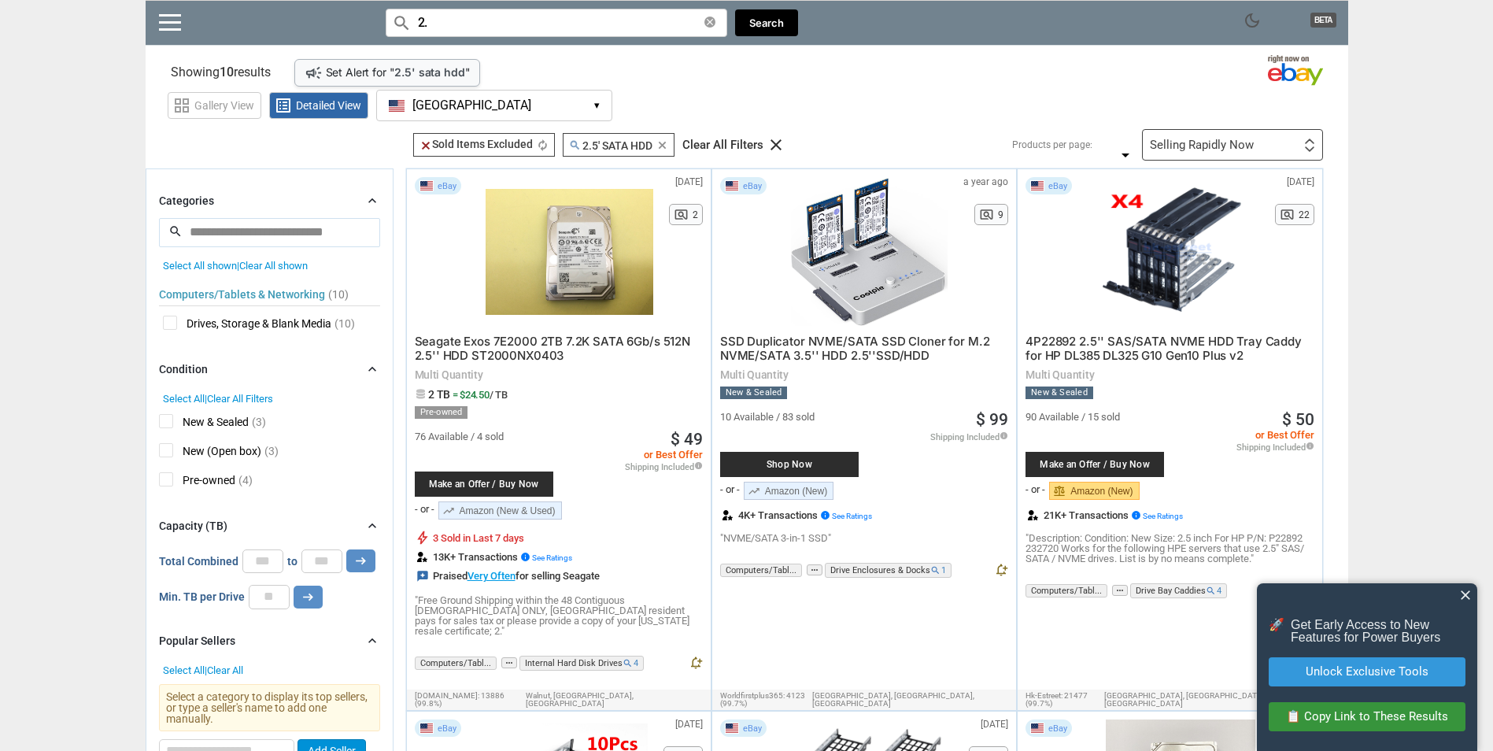
type input "2"
paste input "2 TB, 5400 rpm"
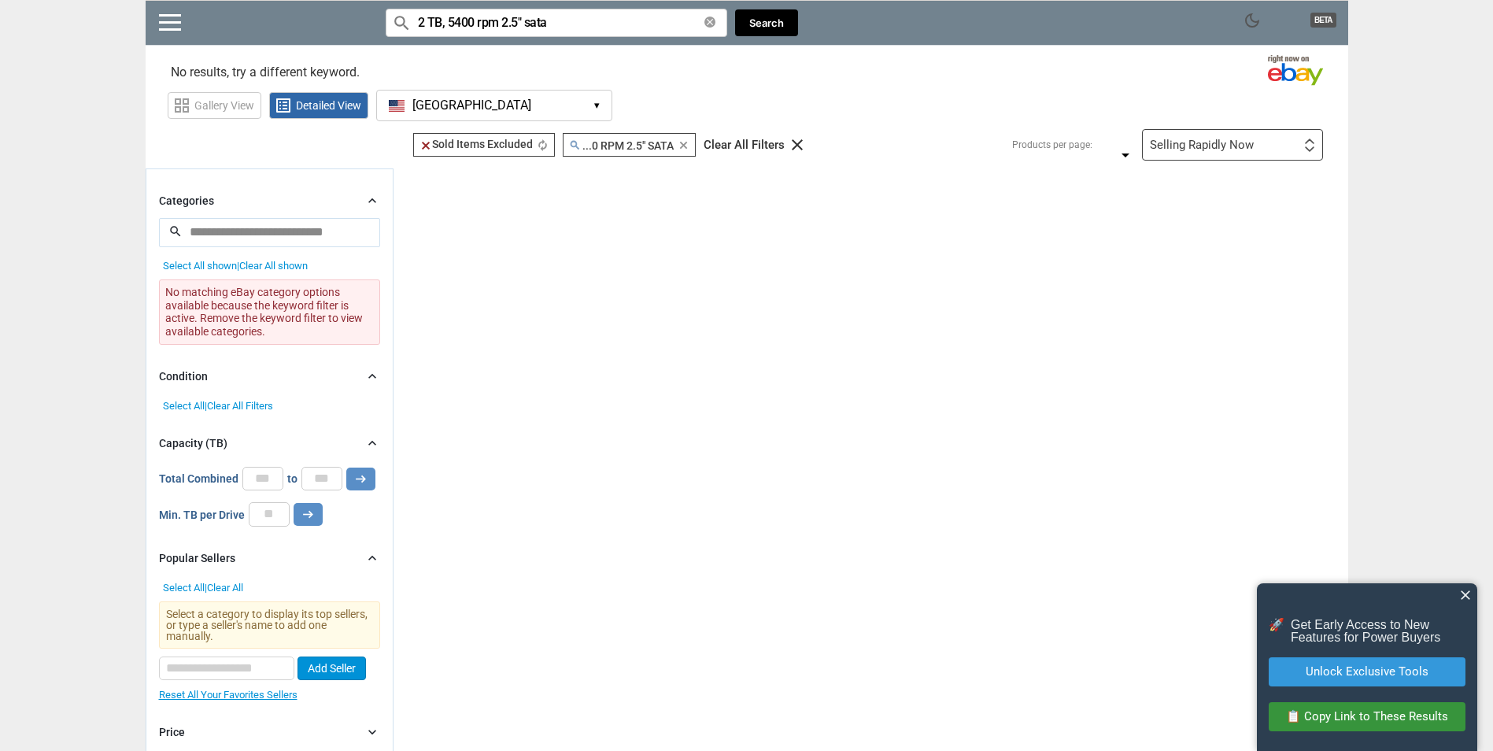
click at [498, 24] on input "2 TB, 5400 rpm 2.5" sata" at bounding box center [557, 23] width 342 height 28
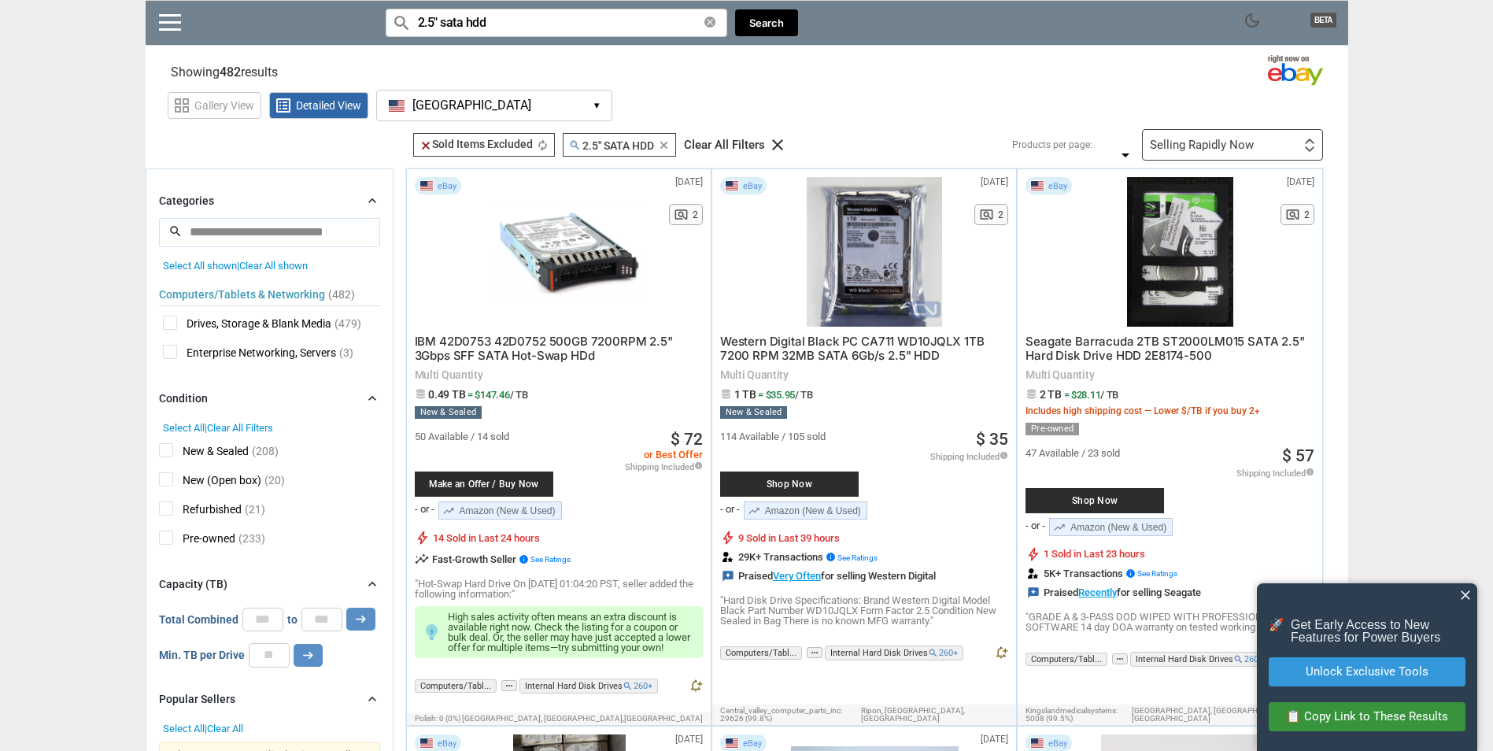
type input "2.5" sata hdd"
click at [809, 335] on span "Western Digital Black PC CA711 WD10JQLX 1TB 7200 RPM 32MB SATA 6Gb/s 2.5" HDD" at bounding box center [852, 348] width 265 height 29
